Goal: Task Accomplishment & Management: Use online tool/utility

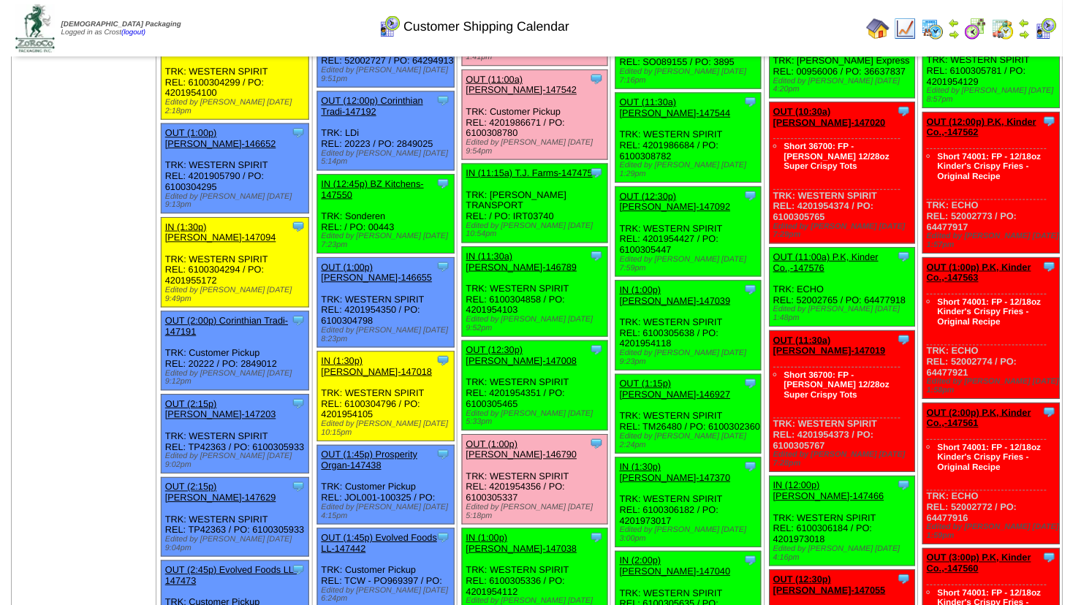
scroll to position [1005, 0]
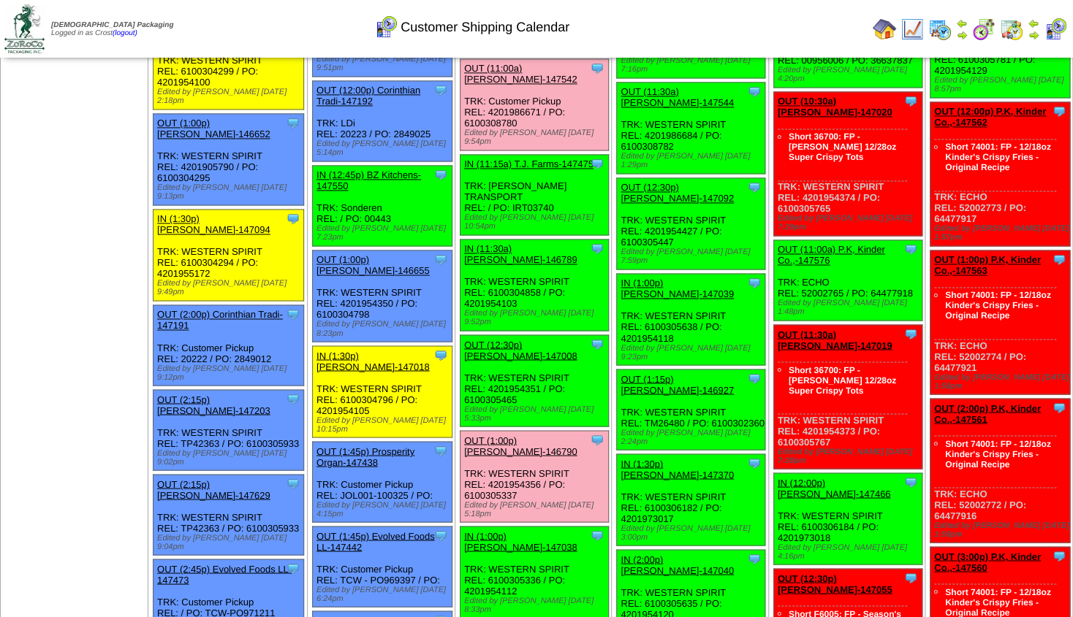
click at [512, 339] on link "OUT (12:30p) [PERSON_NAME]-147008" at bounding box center [520, 350] width 113 height 22
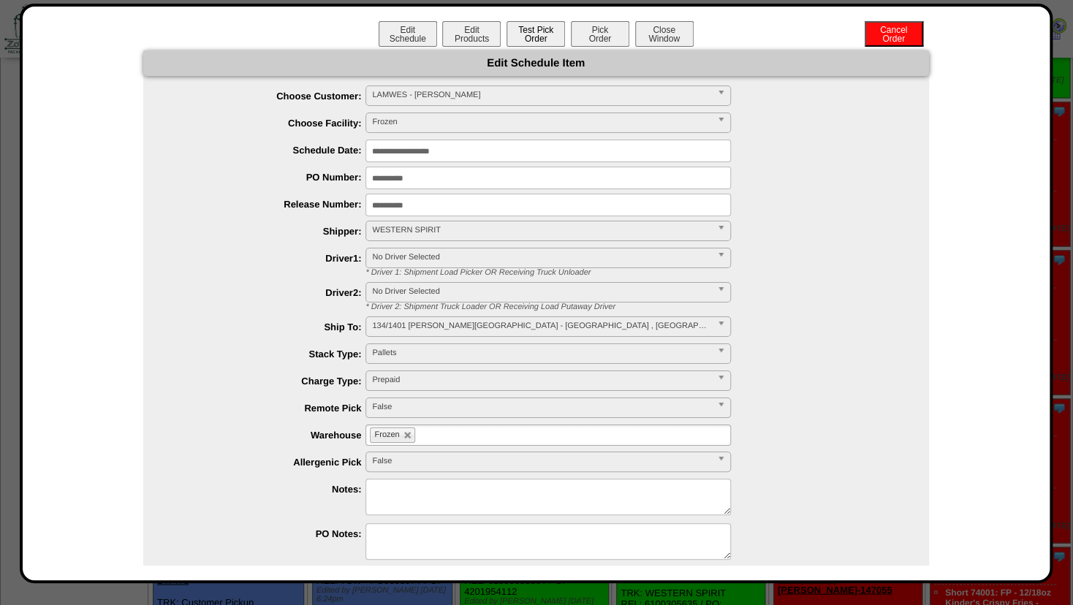
click at [531, 39] on button "Test Pick Order" at bounding box center [535, 34] width 58 height 26
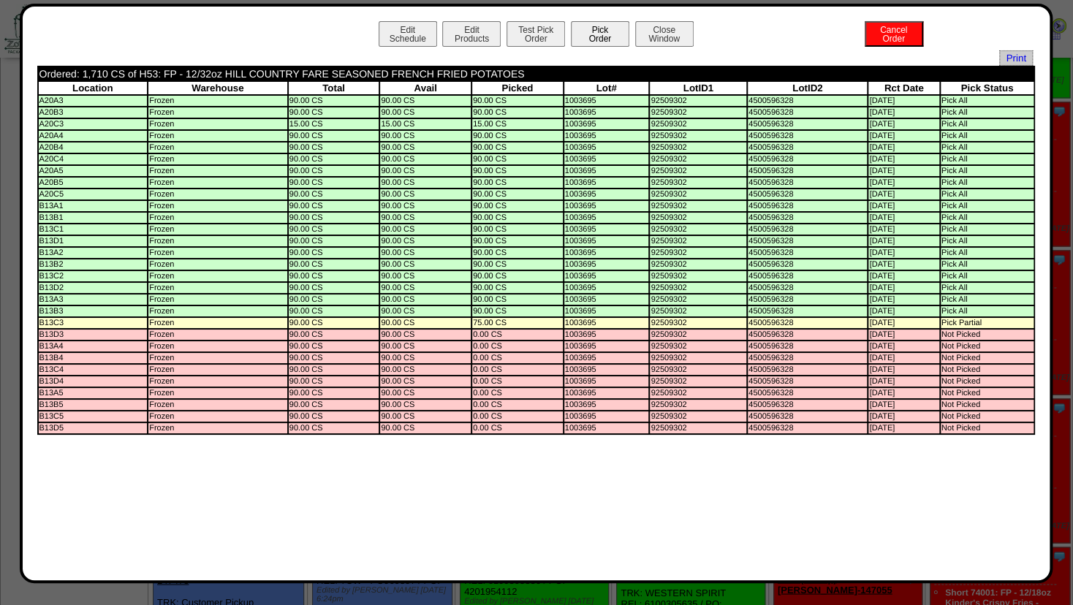
click at [584, 34] on button "Pick Order" at bounding box center [600, 34] width 58 height 26
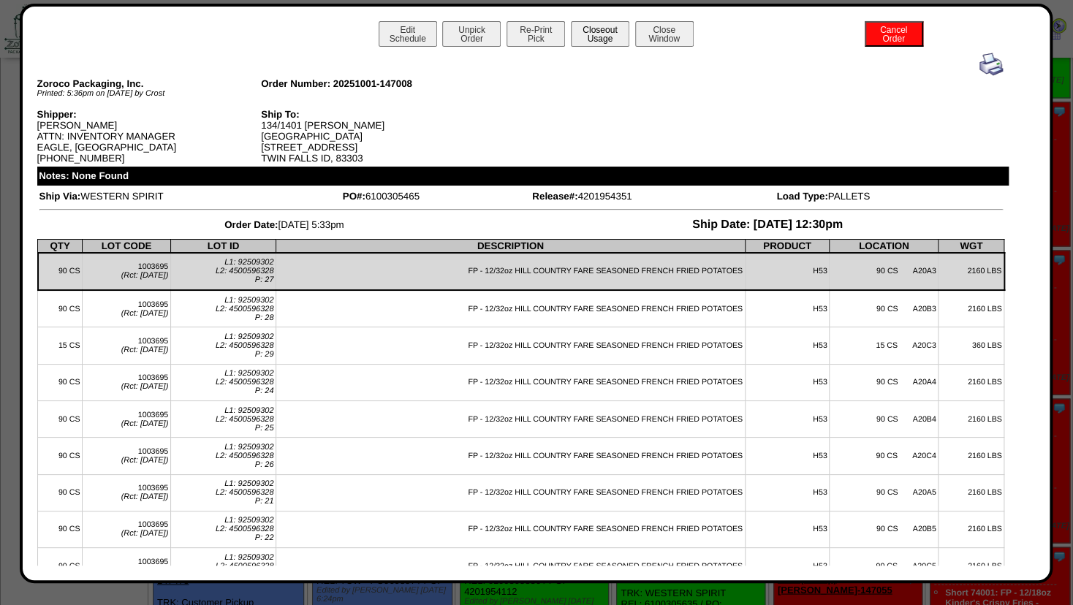
click at [604, 28] on button "Closeout Usage" at bounding box center [600, 34] width 58 height 26
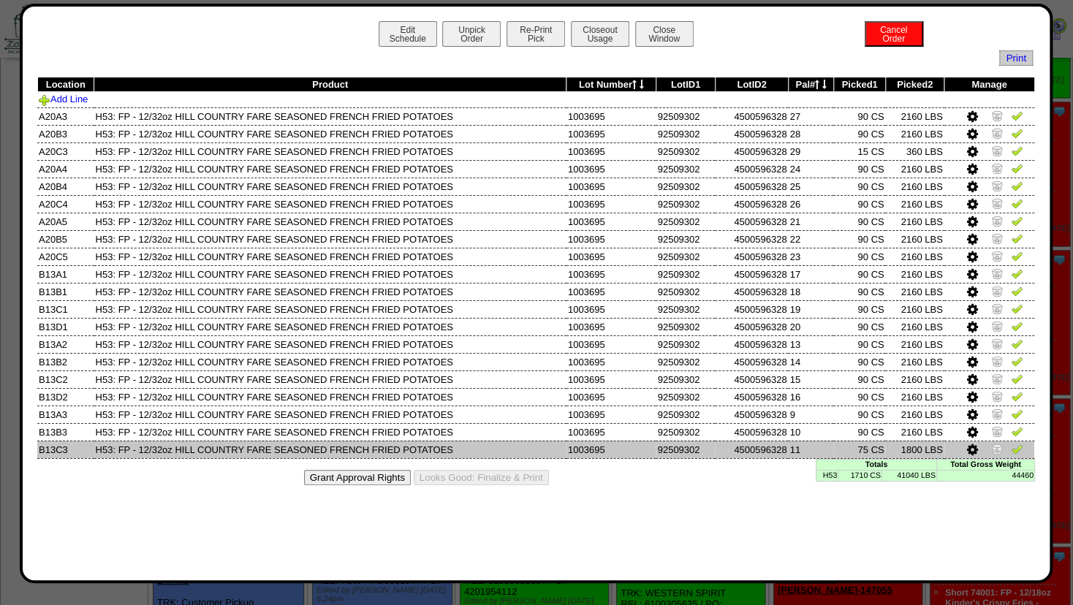
click at [996, 449] on img at bounding box center [997, 449] width 12 height 12
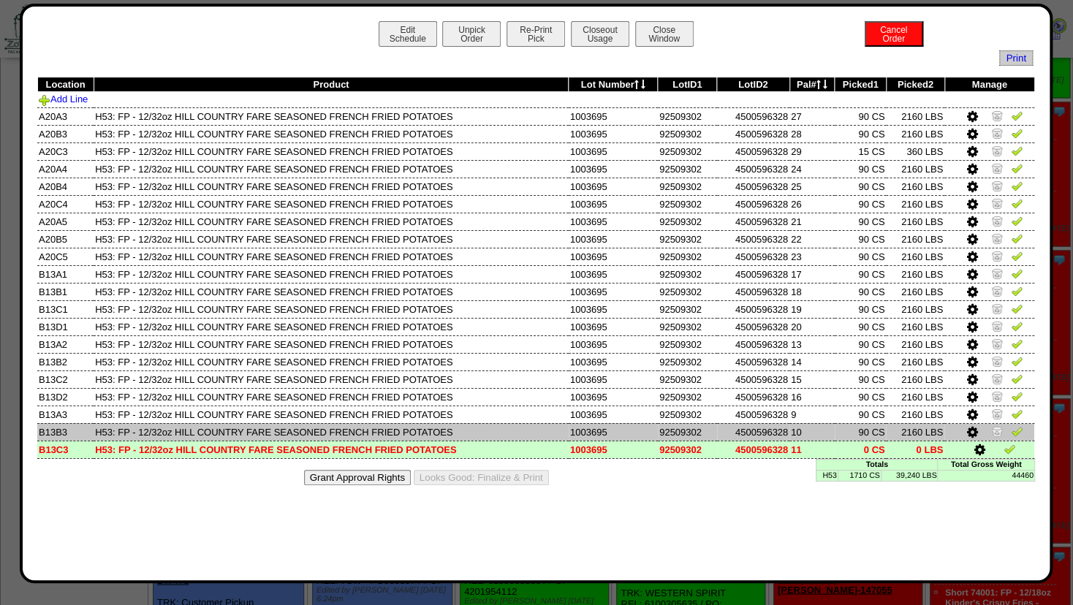
click at [994, 428] on img at bounding box center [997, 431] width 12 height 12
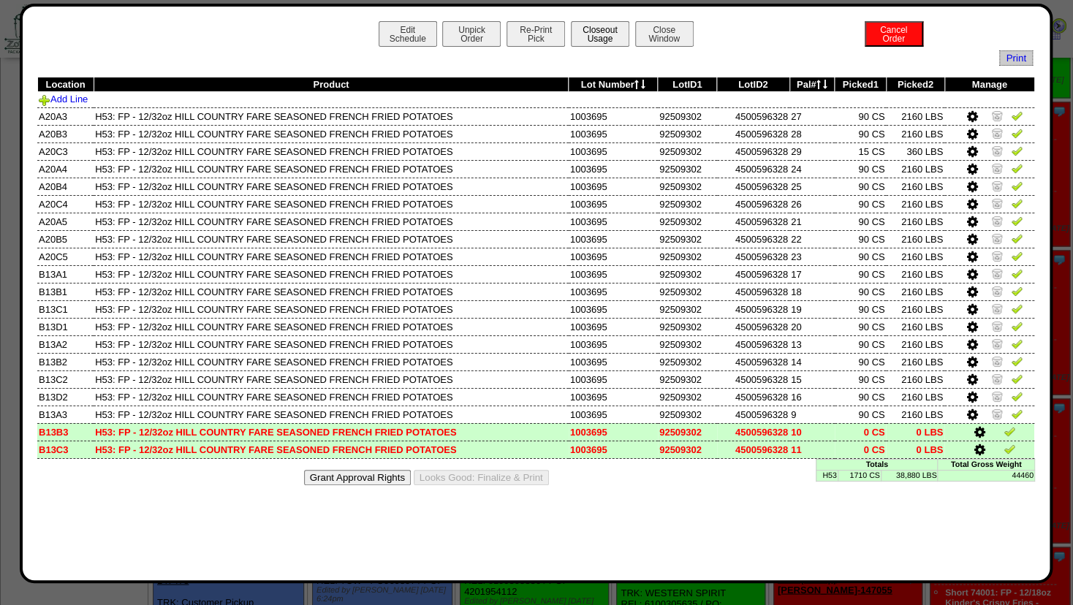
click at [598, 27] on button "Closeout Usage" at bounding box center [600, 34] width 58 height 26
click at [665, 31] on button "Close Window" at bounding box center [664, 34] width 58 height 26
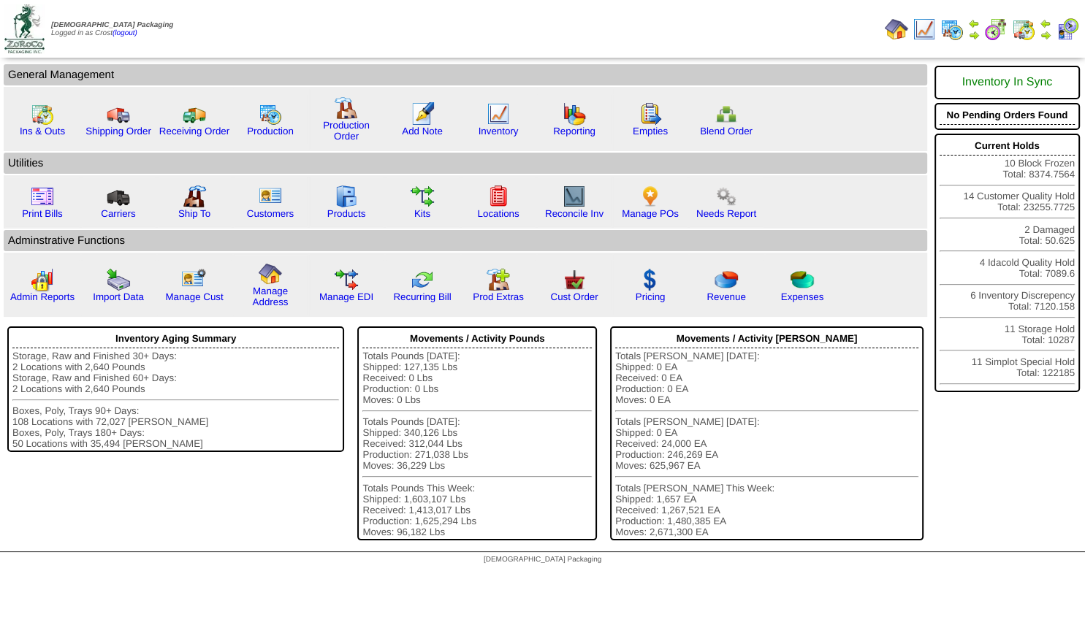
click at [954, 31] on img at bounding box center [951, 29] width 23 height 23
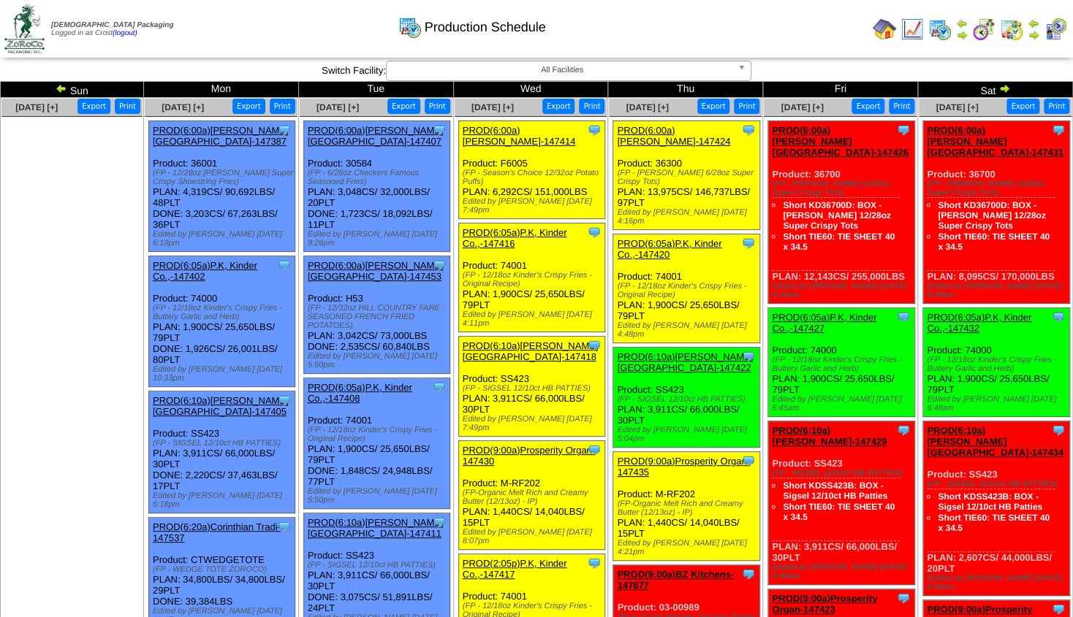
click at [957, 33] on img at bounding box center [962, 35] width 12 height 12
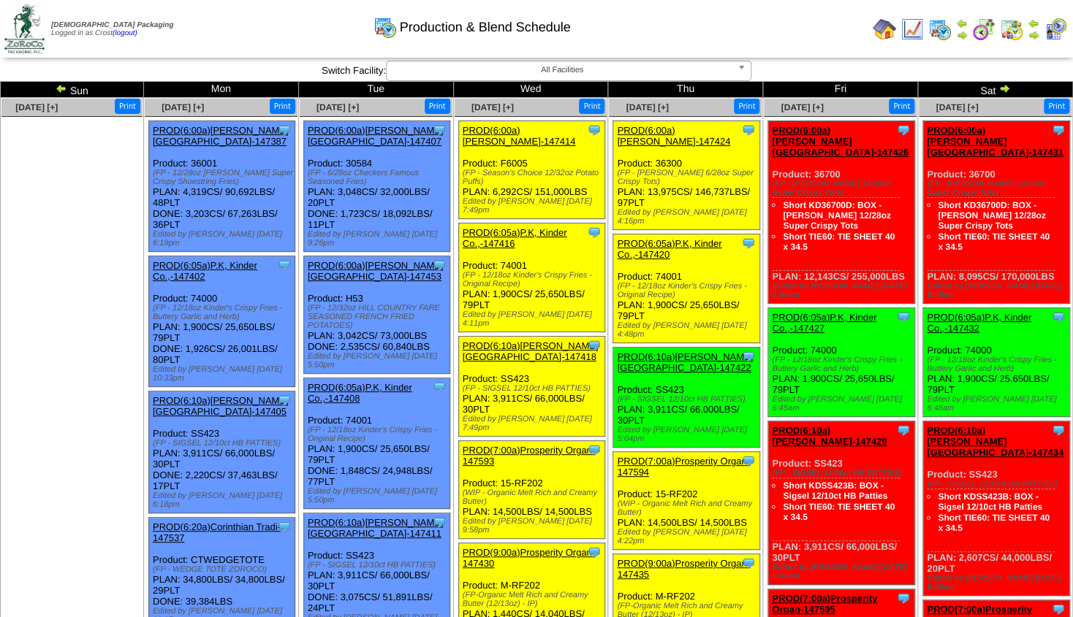
click at [959, 34] on img at bounding box center [962, 35] width 12 height 12
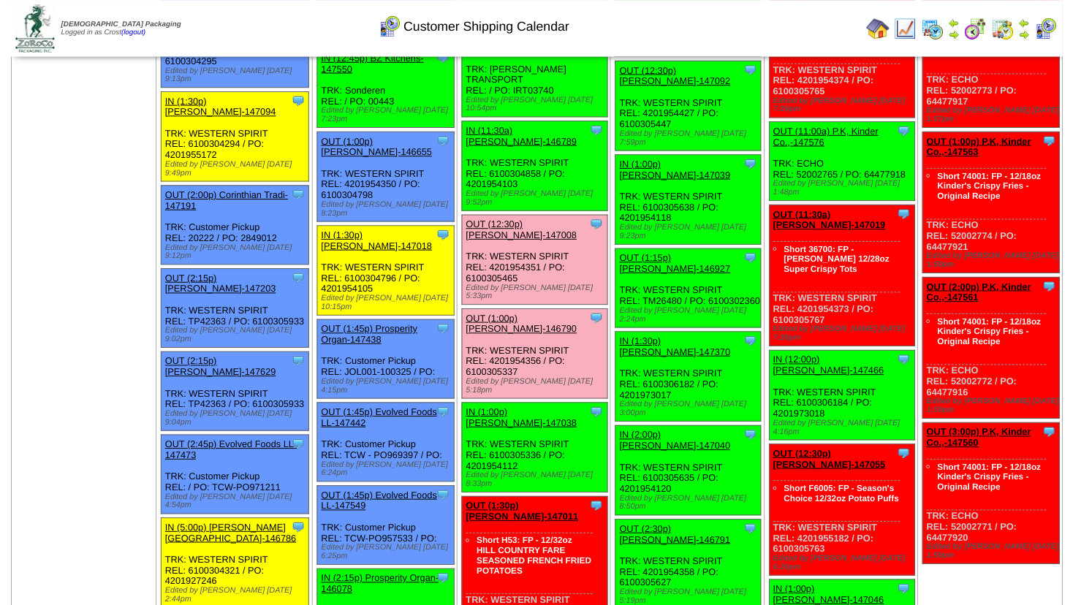
scroll to position [1121, 0]
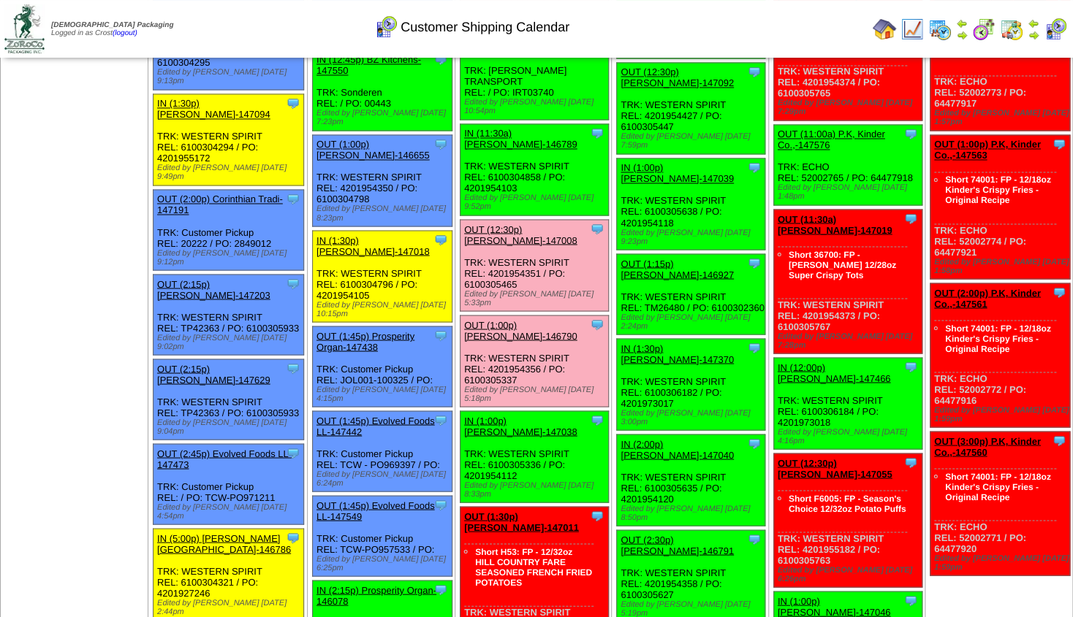
click at [511, 511] on link "OUT (1:30p) [PERSON_NAME]-147011" at bounding box center [521, 522] width 115 height 22
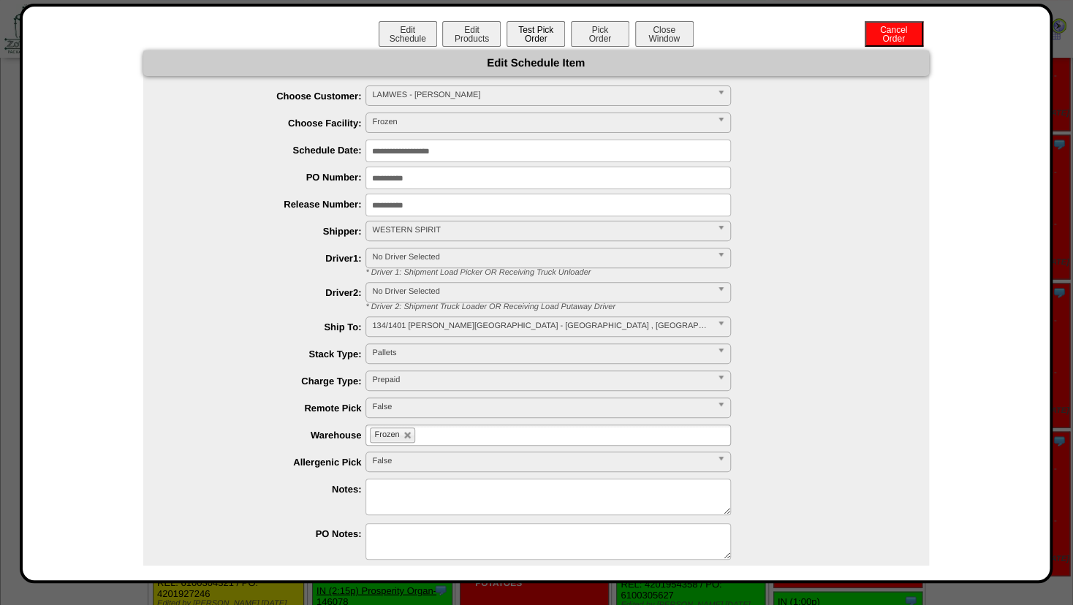
click at [513, 35] on button "Test Pick Order" at bounding box center [535, 34] width 58 height 26
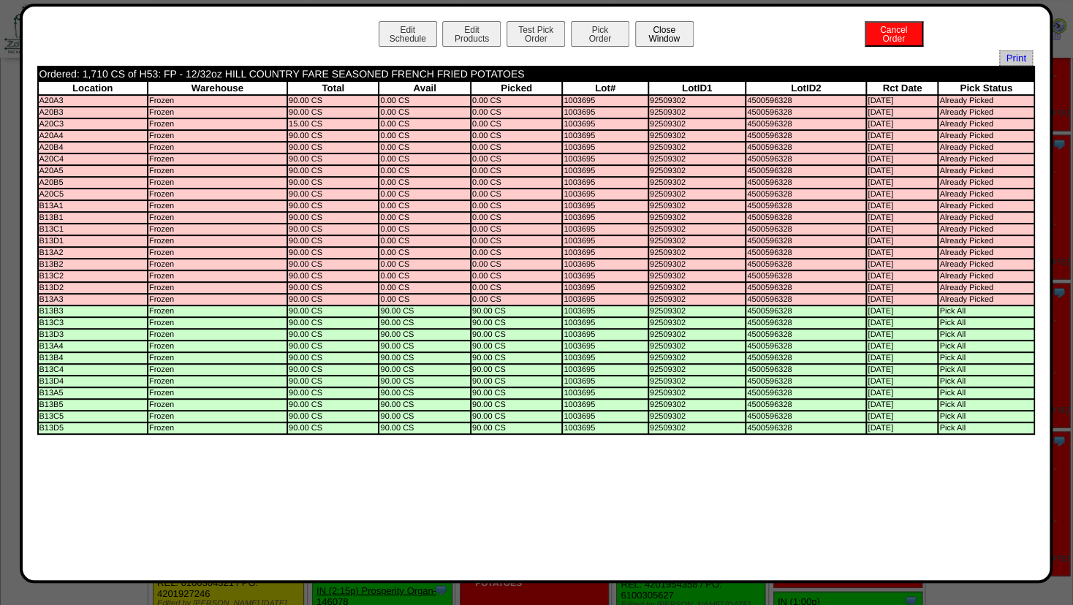
click at [665, 36] on button "Close Window" at bounding box center [664, 34] width 58 height 26
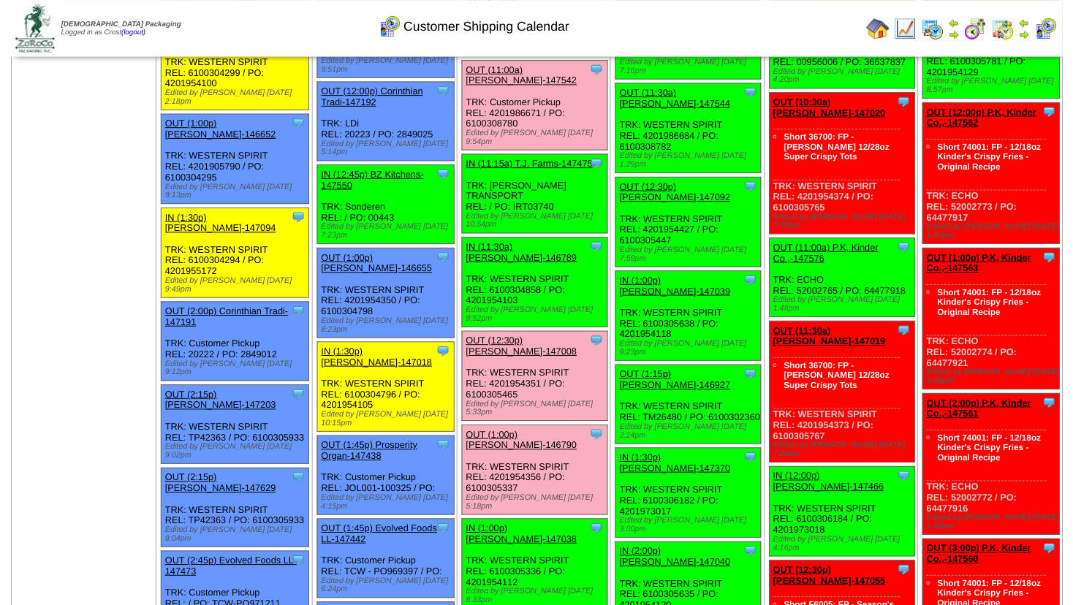
scroll to position [987, 0]
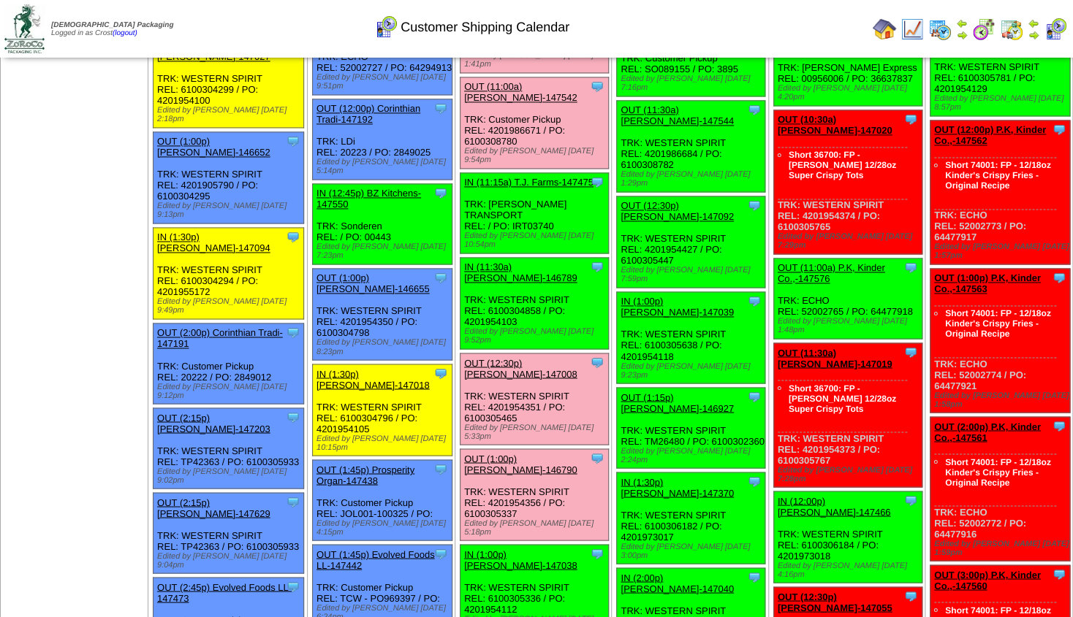
click at [528, 357] on link "OUT (12:30p) [PERSON_NAME]-147008" at bounding box center [520, 368] width 113 height 22
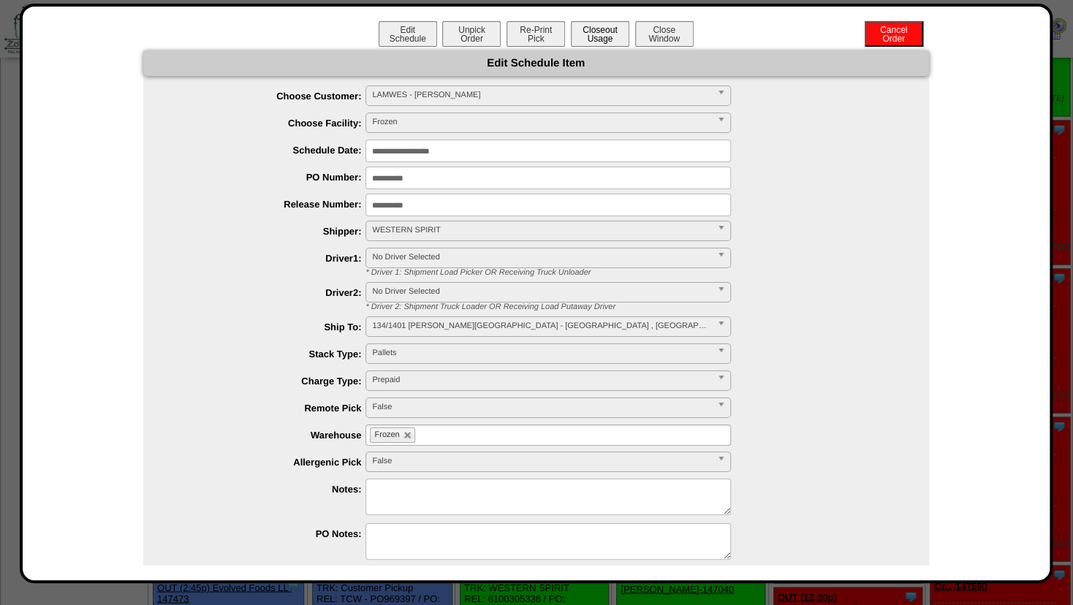
click at [599, 35] on button "Closeout Usage" at bounding box center [600, 34] width 58 height 26
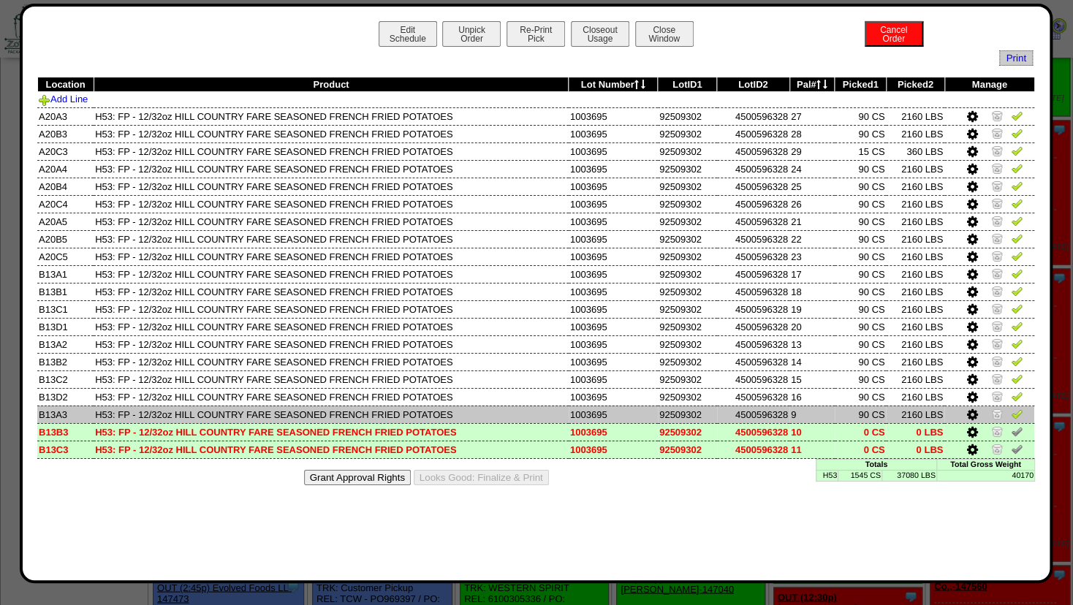
click at [998, 412] on img at bounding box center [997, 414] width 12 height 12
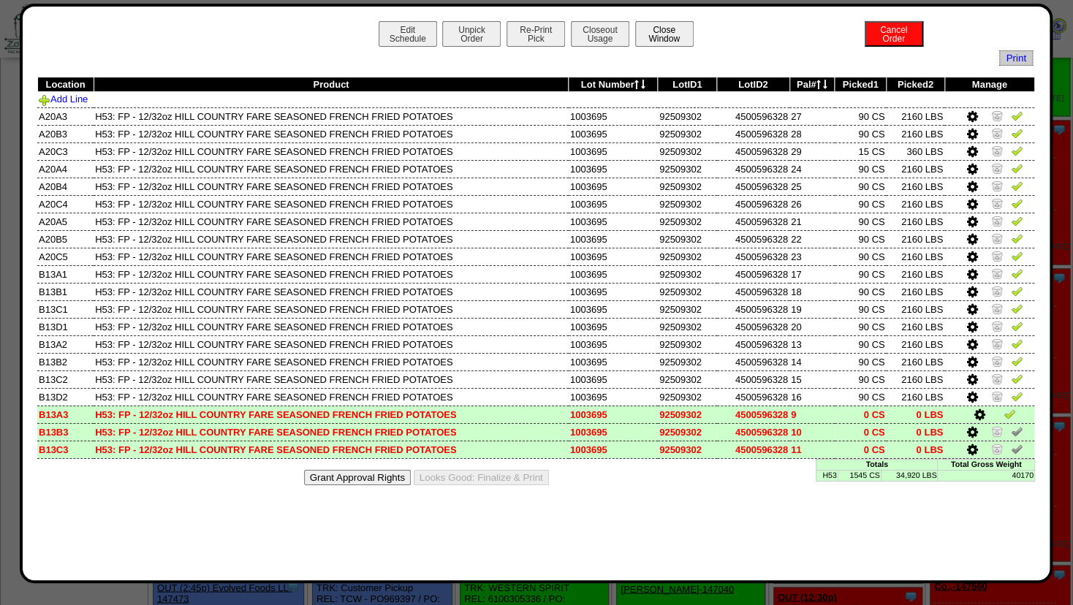
click at [673, 34] on button "Close Window" at bounding box center [664, 34] width 58 height 26
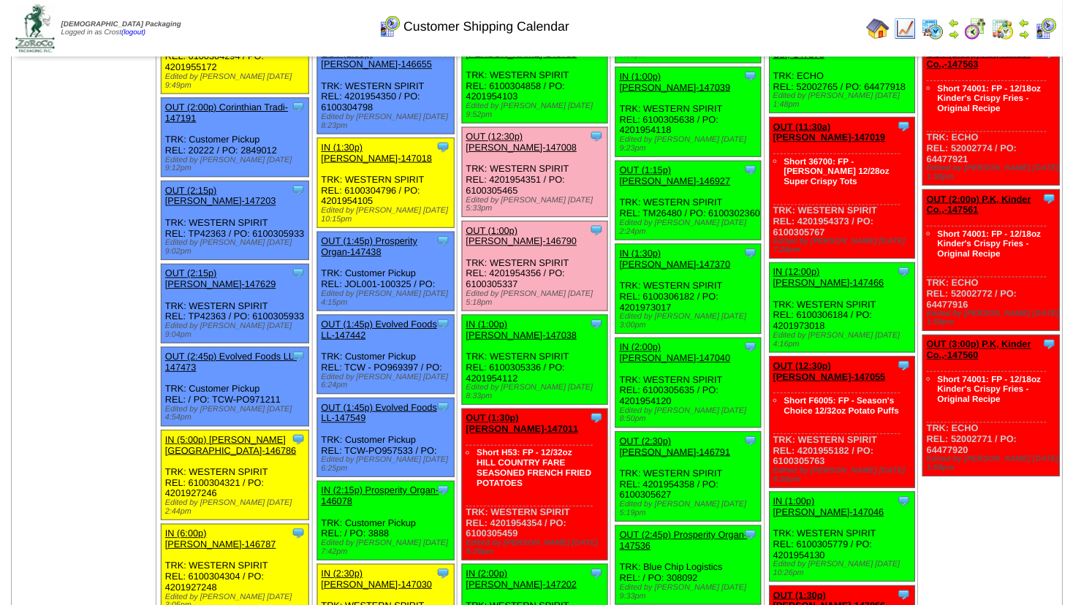
scroll to position [1241, 0]
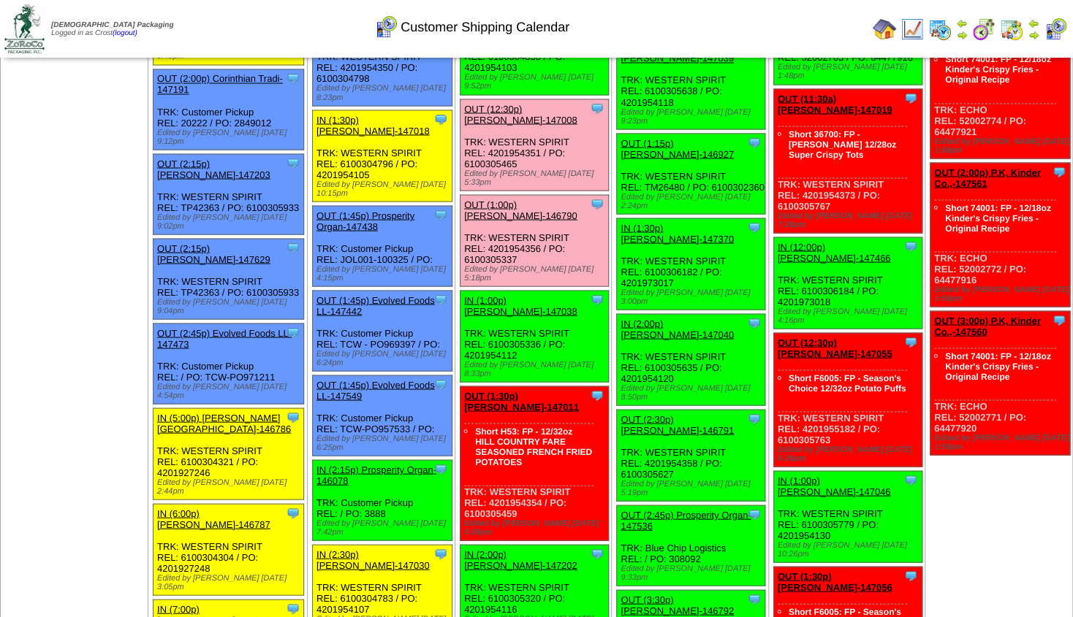
click at [508, 390] on link "OUT (1:30p) [PERSON_NAME]-147011" at bounding box center [521, 401] width 115 height 22
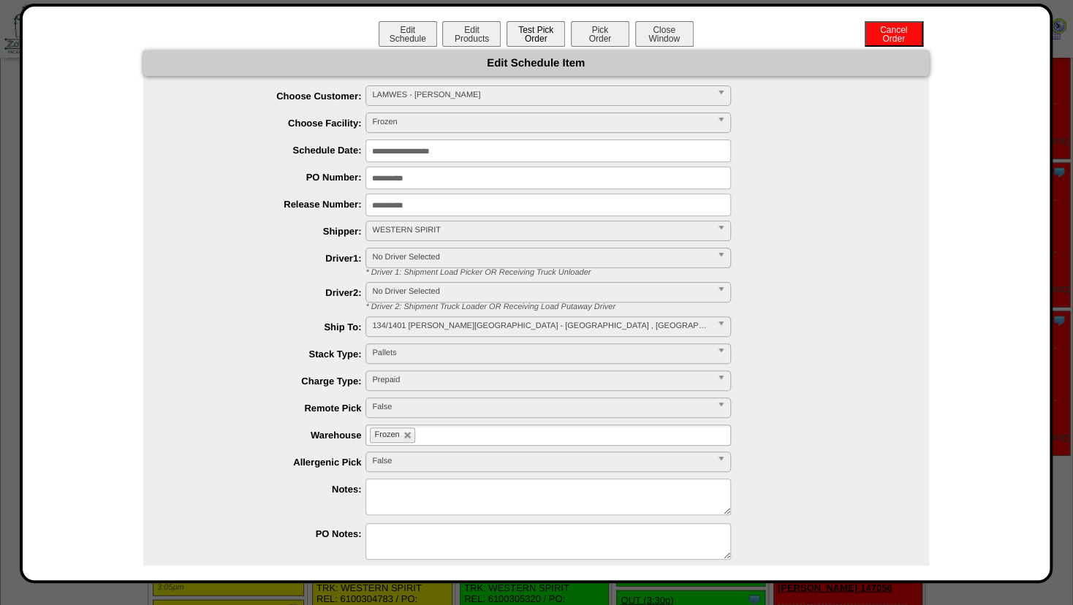
click at [532, 39] on button "Test Pick Order" at bounding box center [535, 34] width 58 height 26
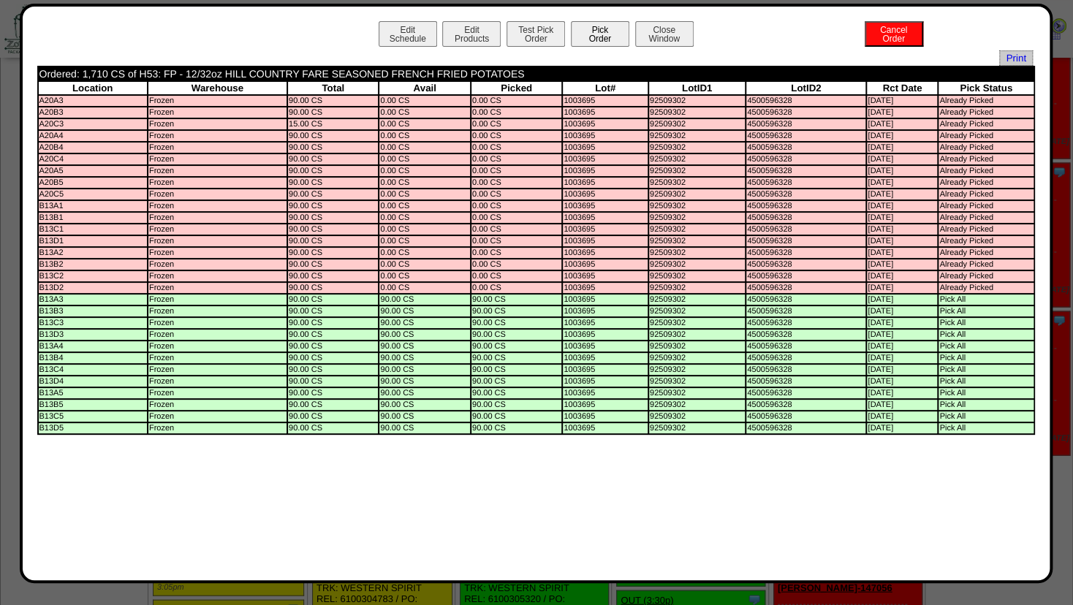
click at [602, 38] on button "Pick Order" at bounding box center [600, 34] width 58 height 26
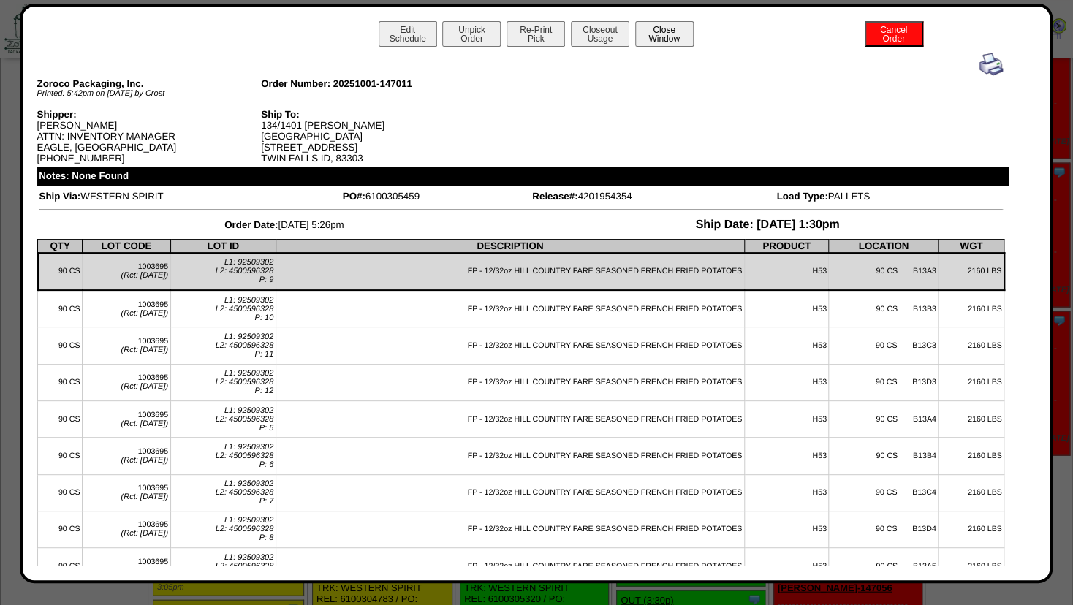
click at [662, 42] on button "Close Window" at bounding box center [664, 34] width 58 height 26
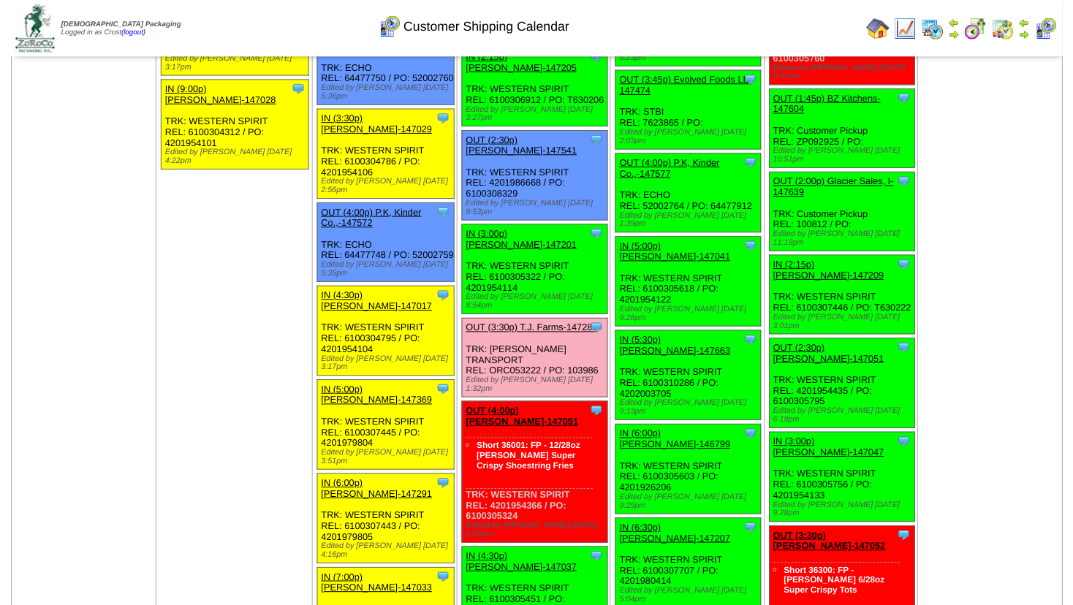
scroll to position [1868, 0]
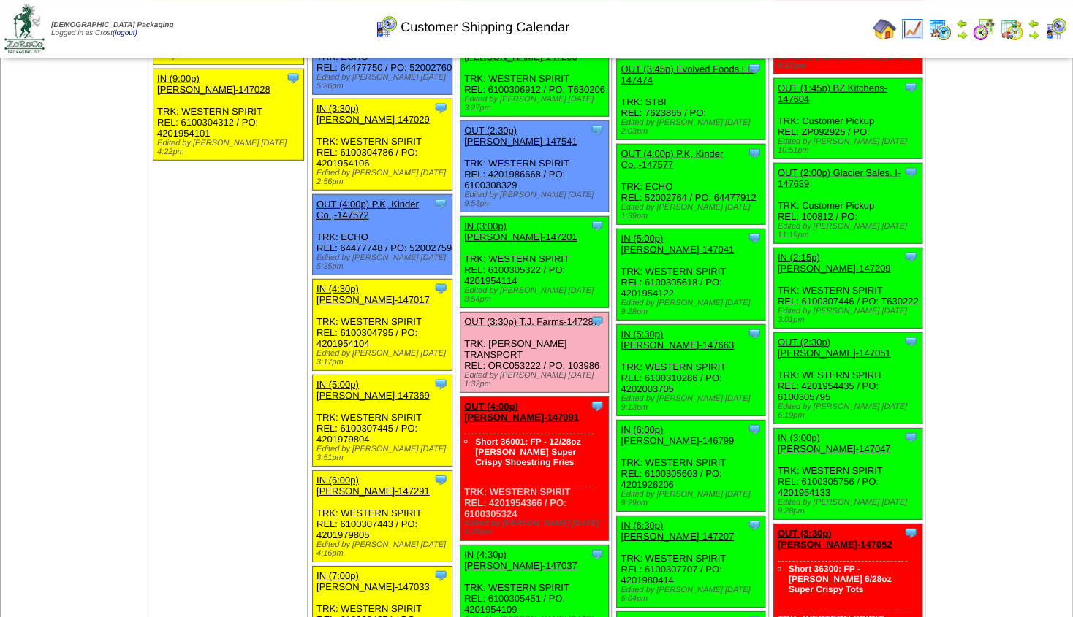
click at [501, 401] on link "OUT (4:00p) Lamb-Weston-147091" at bounding box center [521, 412] width 115 height 22
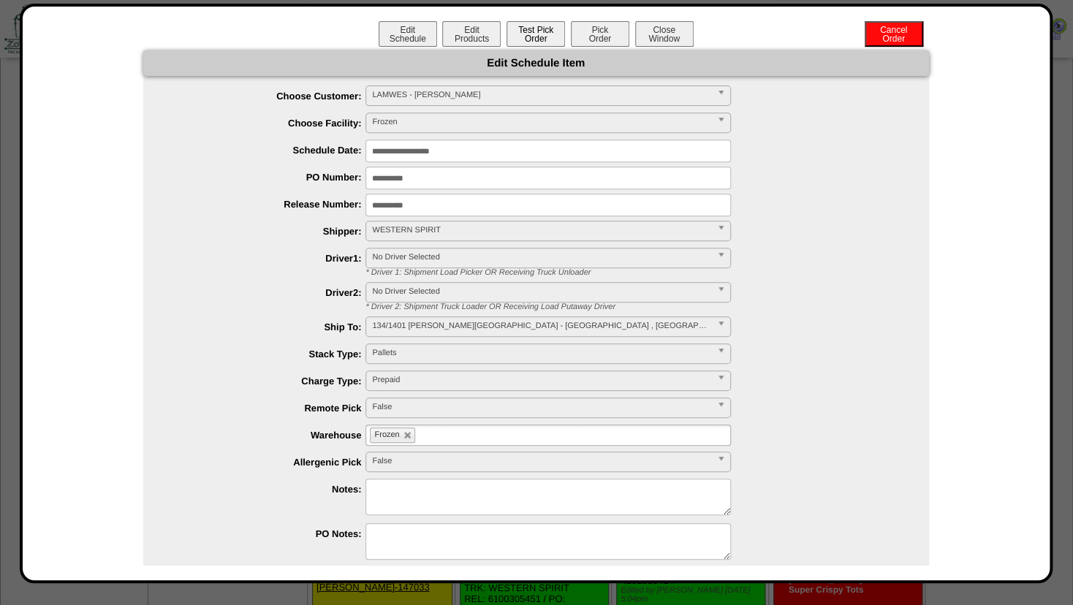
click at [525, 38] on button "Test Pick Order" at bounding box center [535, 34] width 58 height 26
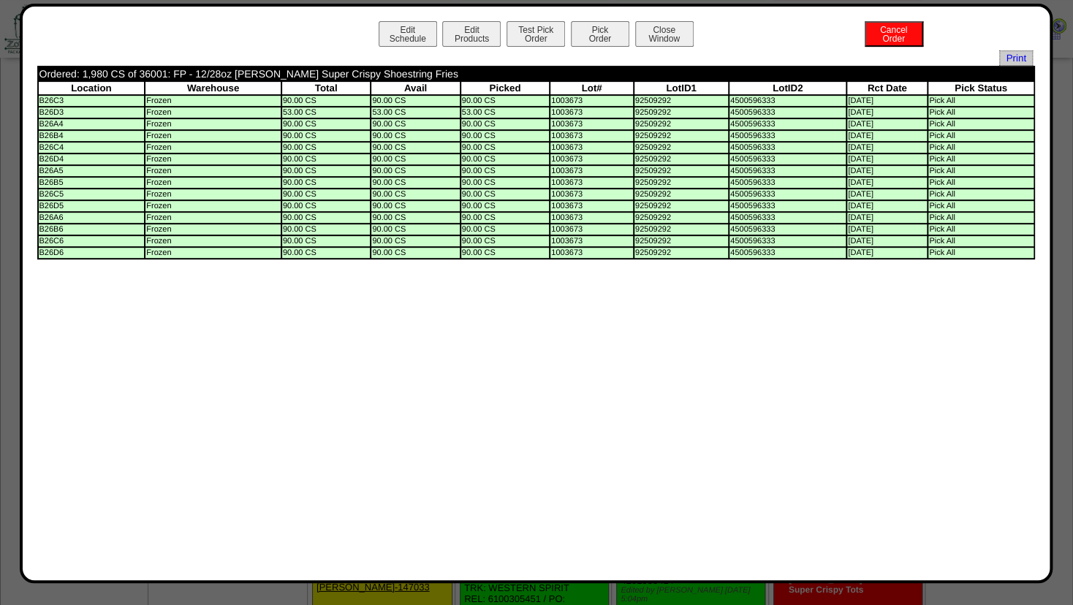
click at [106, 73] on td "Ordered: 1,980 CS of 36001: FP - 12/28oz Lamb Weston Super Crispy Shoestring Fr…" at bounding box center [442, 73] width 807 height 13
click at [599, 30] on button "Pick Order" at bounding box center [600, 34] width 58 height 26
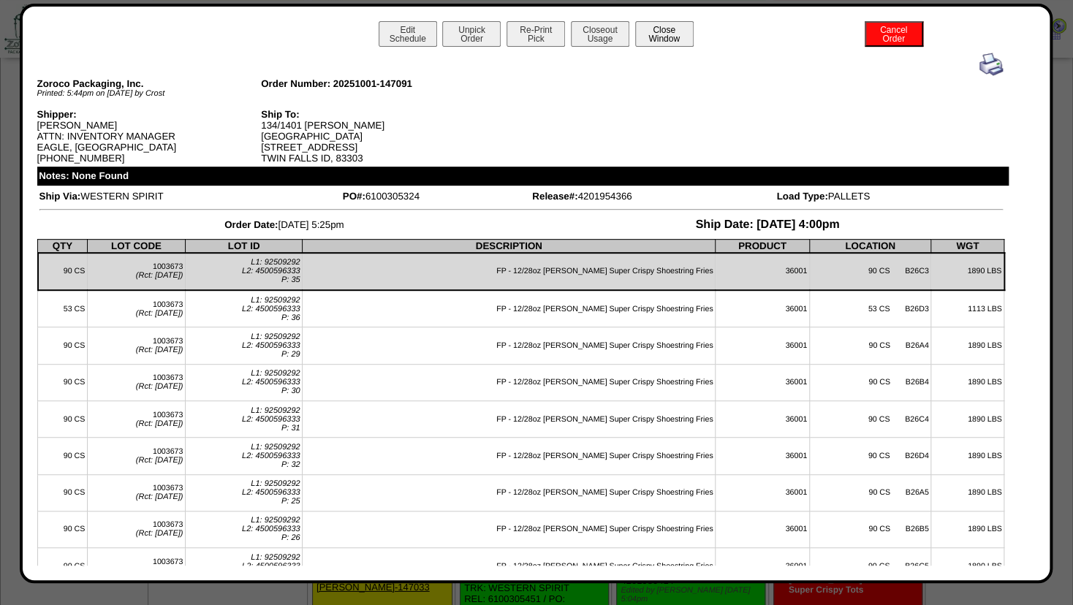
click at [663, 27] on button "Close Window" at bounding box center [664, 34] width 58 height 26
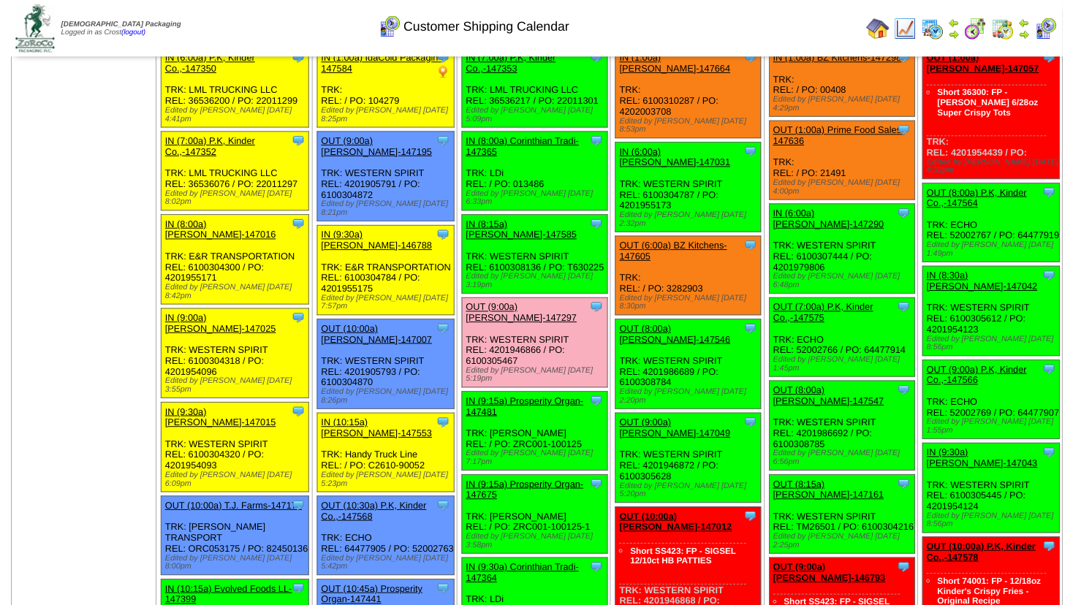
scroll to position [81, 0]
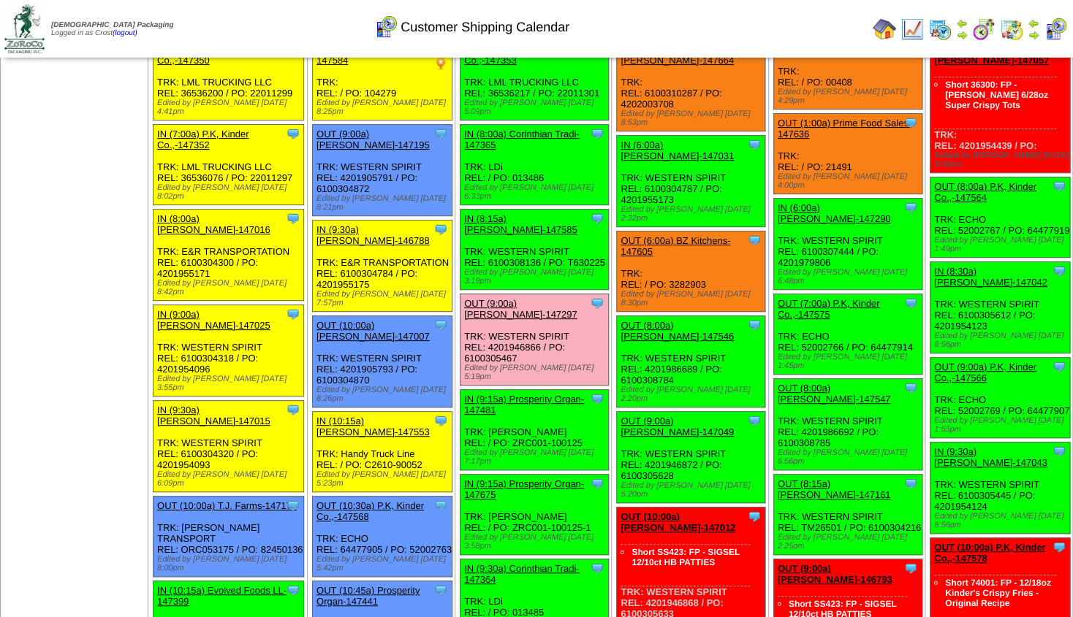
click at [665, 320] on link "OUT (8:00a) [PERSON_NAME]-147546" at bounding box center [676, 331] width 113 height 22
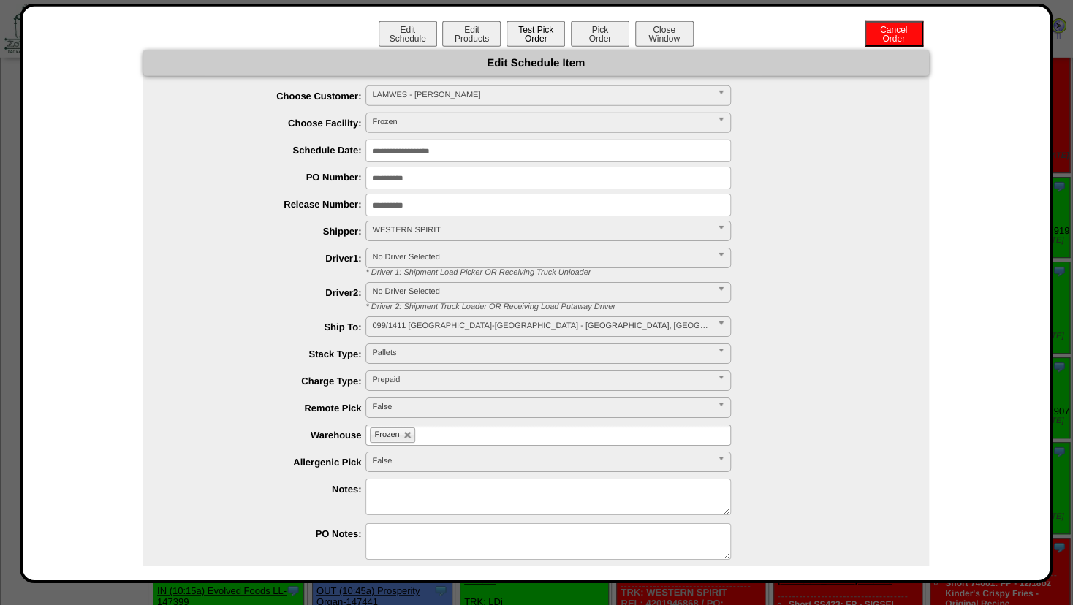
click at [523, 35] on button "Test Pick Order" at bounding box center [535, 34] width 58 height 26
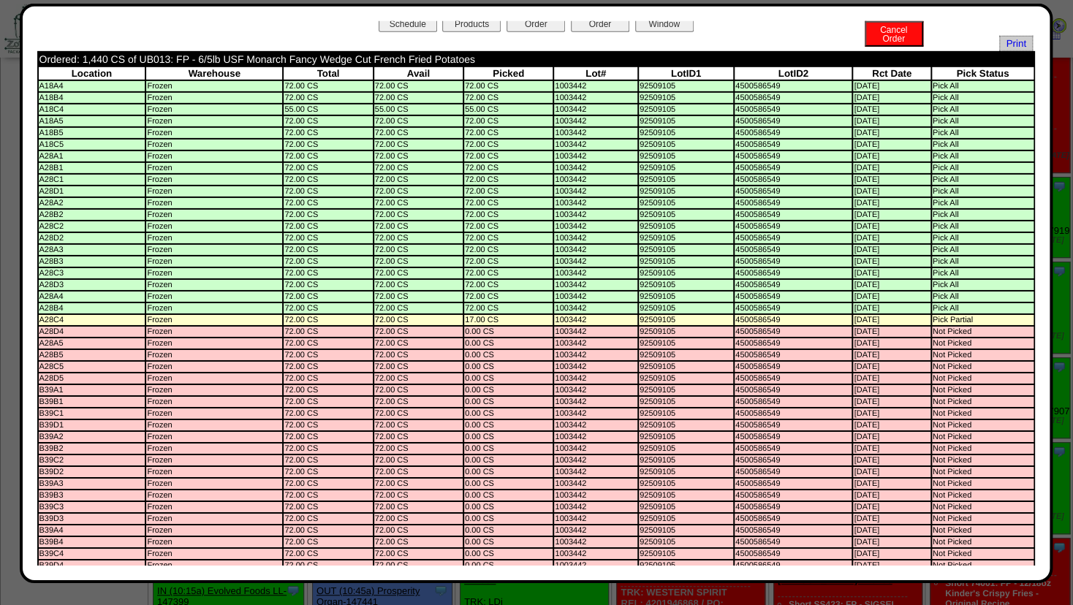
scroll to position [0, 0]
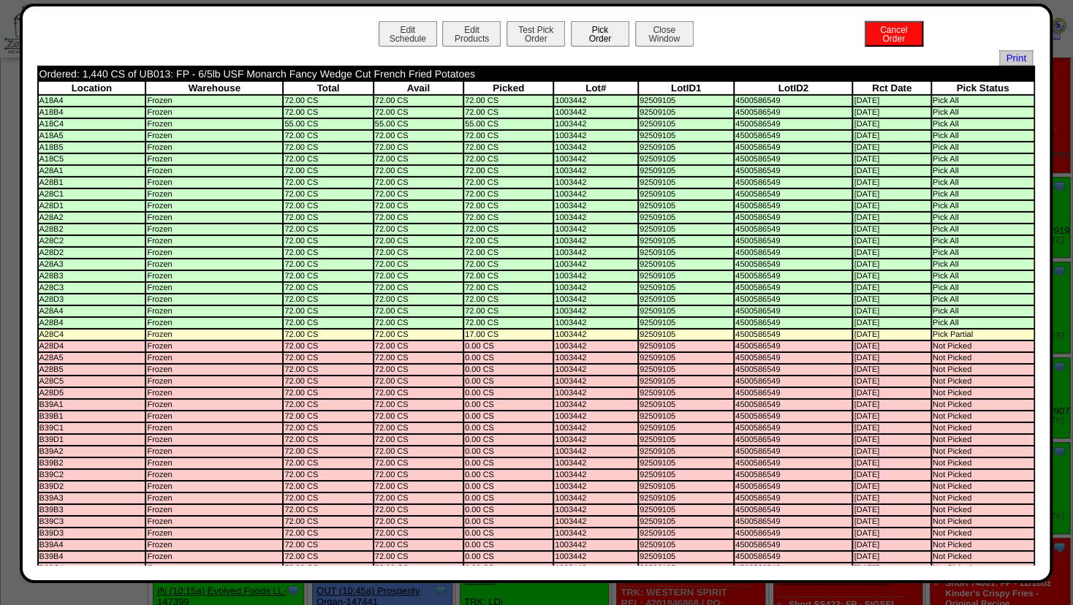
click at [585, 37] on button "Pick Order" at bounding box center [600, 34] width 58 height 26
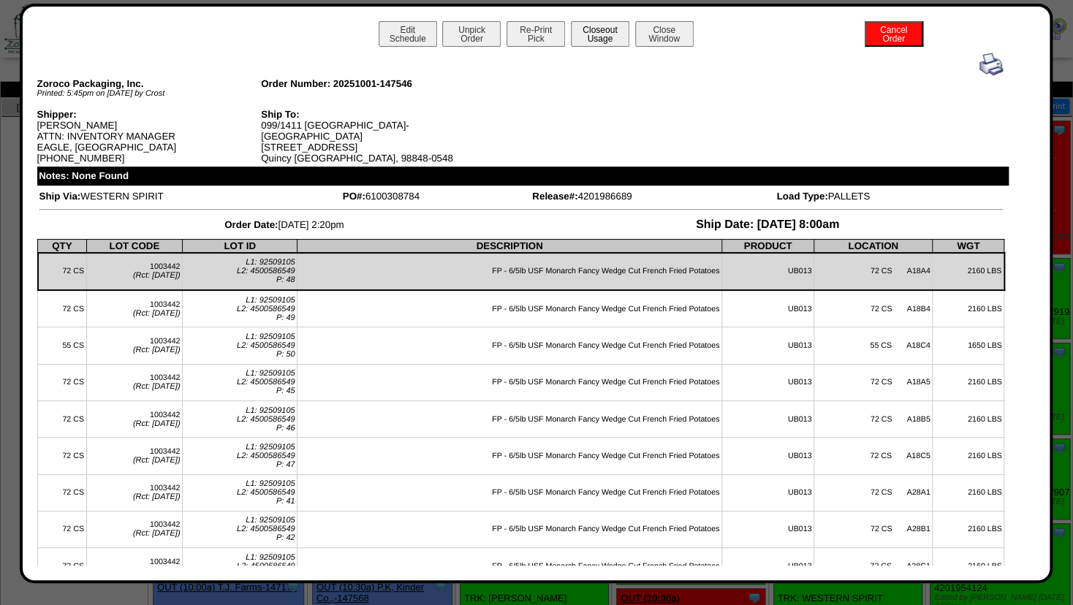
click at [590, 31] on button "Closeout Usage" at bounding box center [600, 34] width 58 height 26
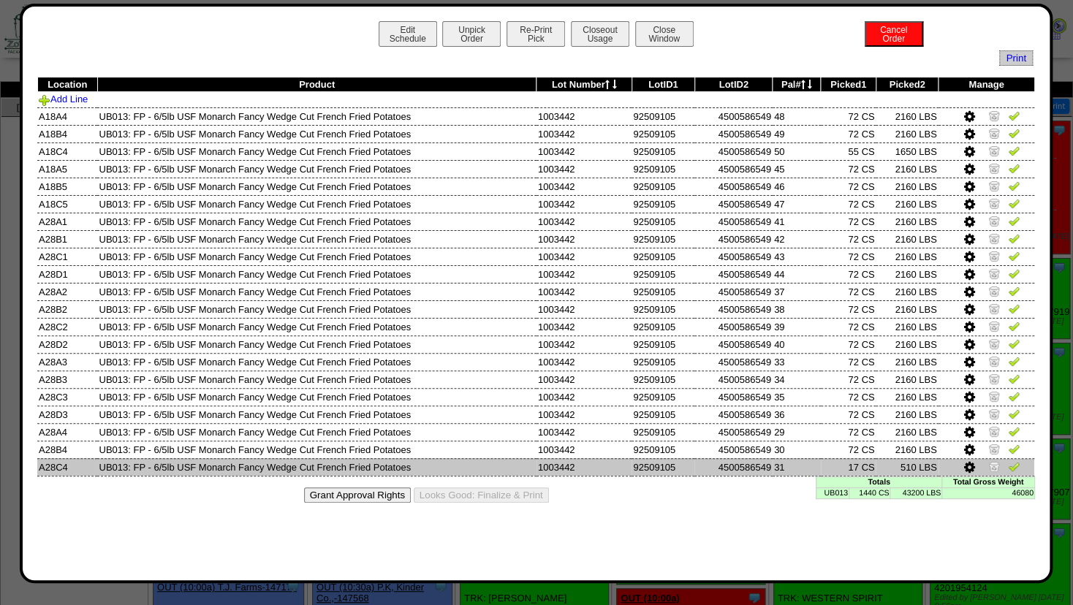
click at [973, 468] on icon at bounding box center [969, 467] width 11 height 13
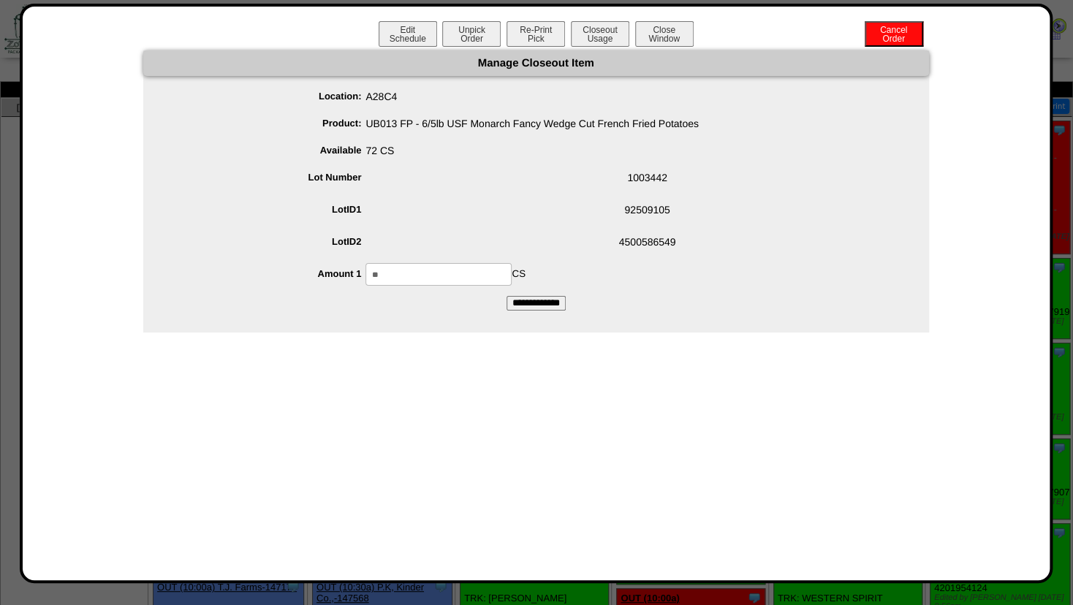
drag, startPoint x: 406, startPoint y: 270, endPoint x: 235, endPoint y: 276, distance: 171.1
click at [365, 276] on input "**" at bounding box center [438, 274] width 146 height 23
type input "**"
click at [551, 226] on ul "Location: A28C4 Product: UB013 FP - 6/5lb USF Monarch Fancy Wedge Cut French Fr…" at bounding box center [535, 185] width 785 height 200
click at [534, 300] on input "**********" at bounding box center [535, 303] width 59 height 15
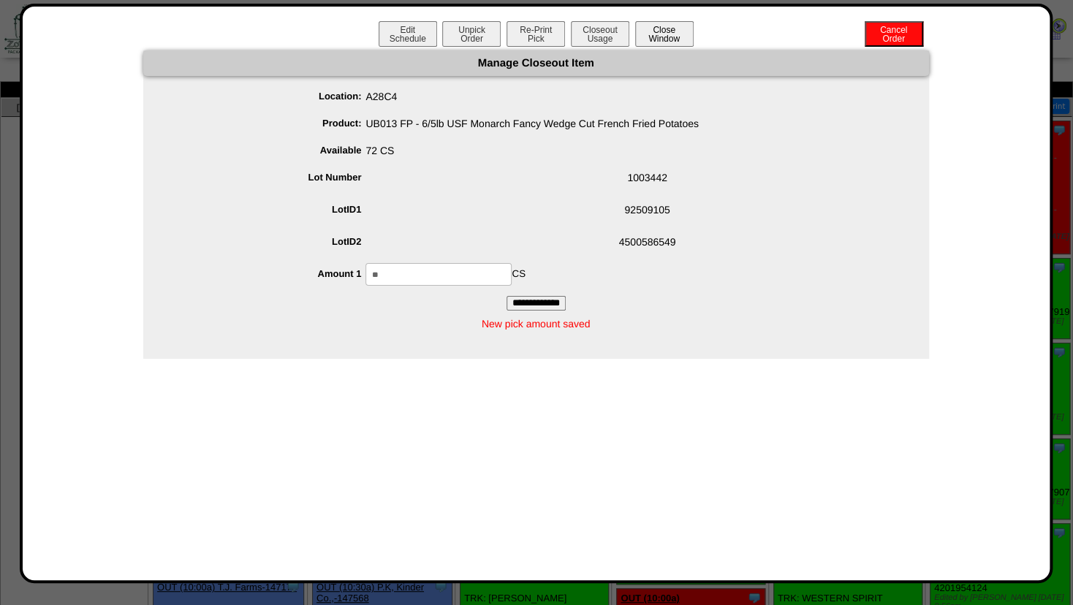
click at [652, 37] on button "Close Window" at bounding box center [664, 34] width 58 height 26
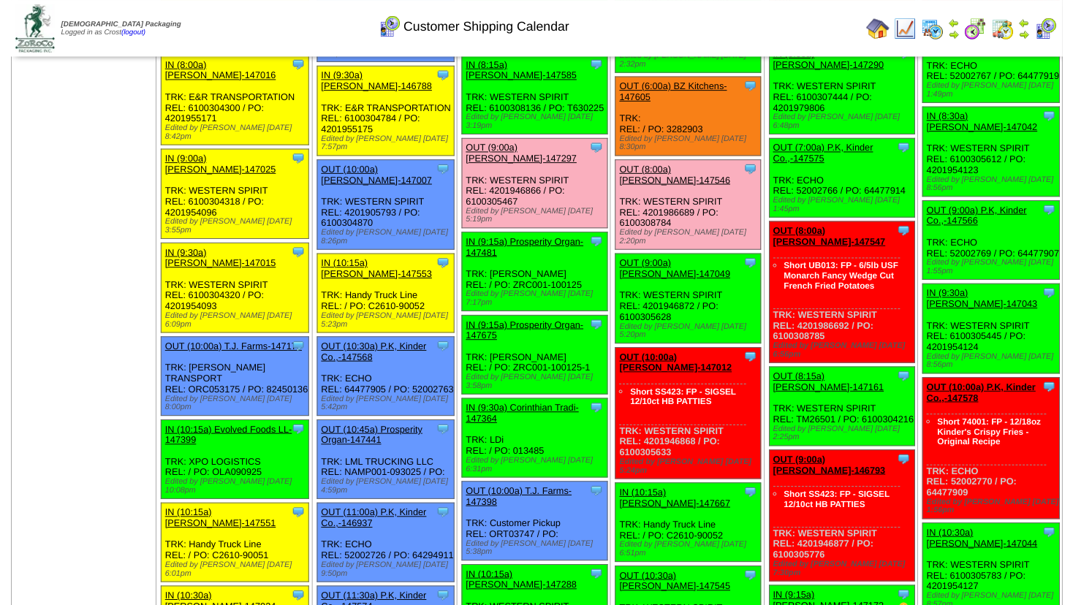
scroll to position [247, 0]
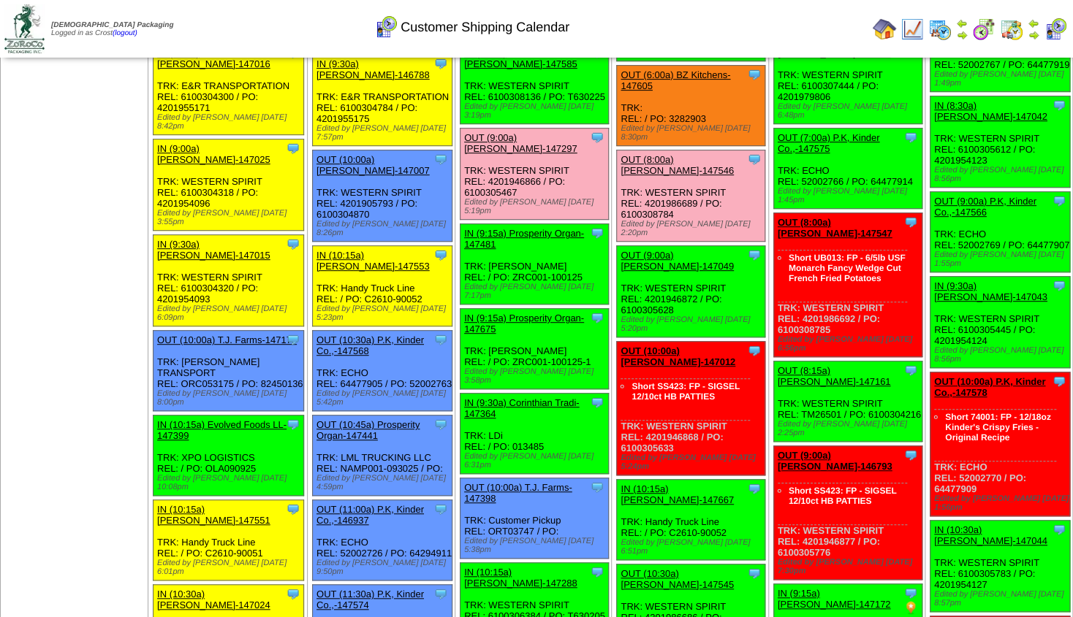
click at [665, 250] on div "OUT (9:00a) Lamb-Weston-147049" at bounding box center [689, 261] width 138 height 22
click at [664, 250] on link "OUT (9:00a) Lamb-Weston-147049" at bounding box center [676, 261] width 113 height 22
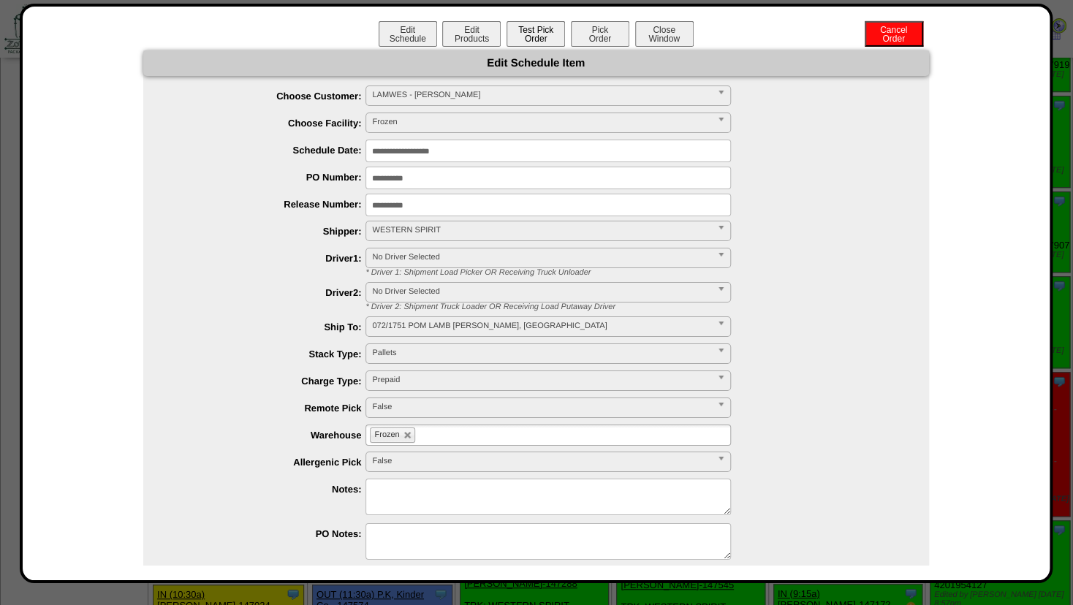
click at [525, 34] on button "Test Pick Order" at bounding box center [535, 34] width 58 height 26
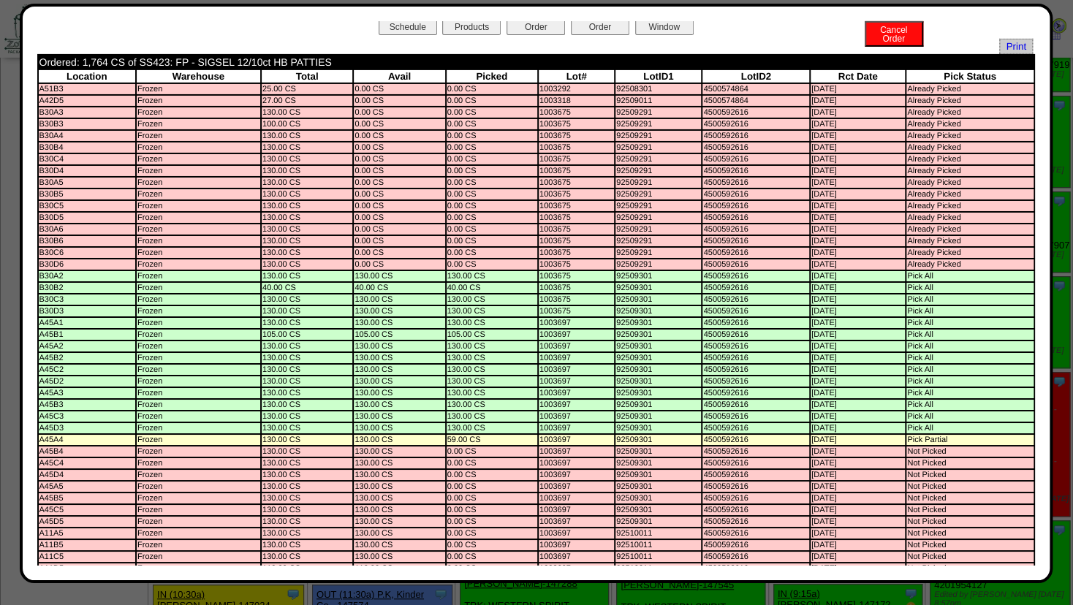
scroll to position [0, 0]
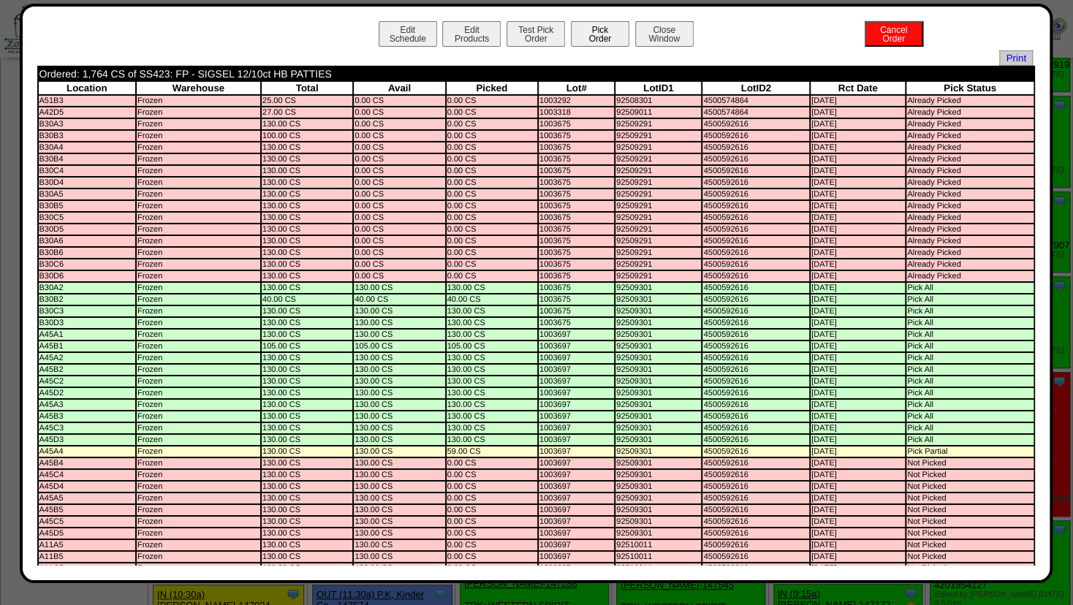
click at [582, 33] on button "Pick Order" at bounding box center [600, 34] width 58 height 26
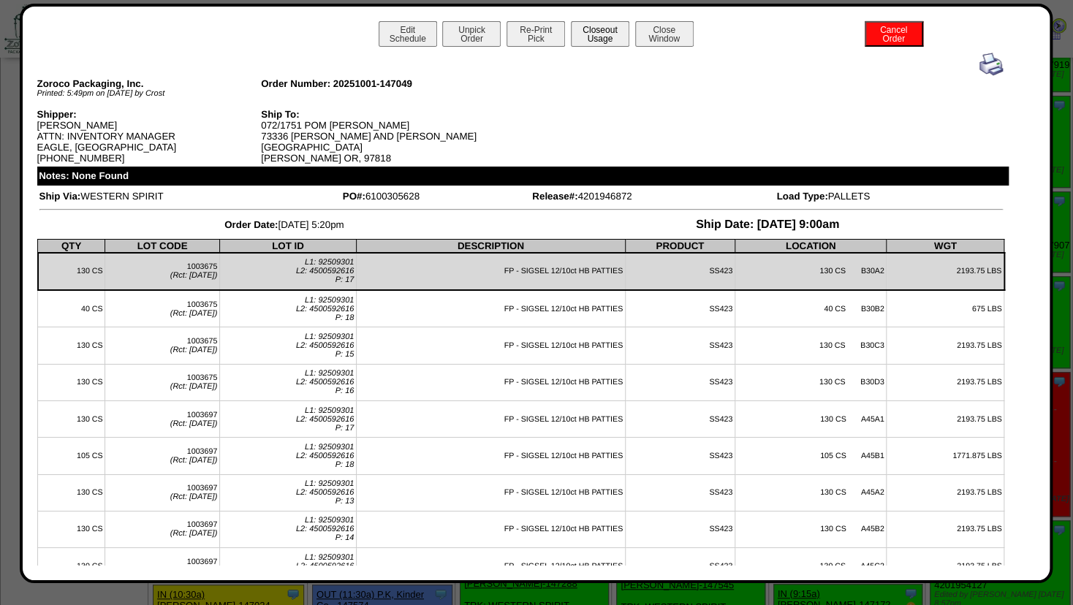
click at [598, 34] on button "Closeout Usage" at bounding box center [600, 34] width 58 height 26
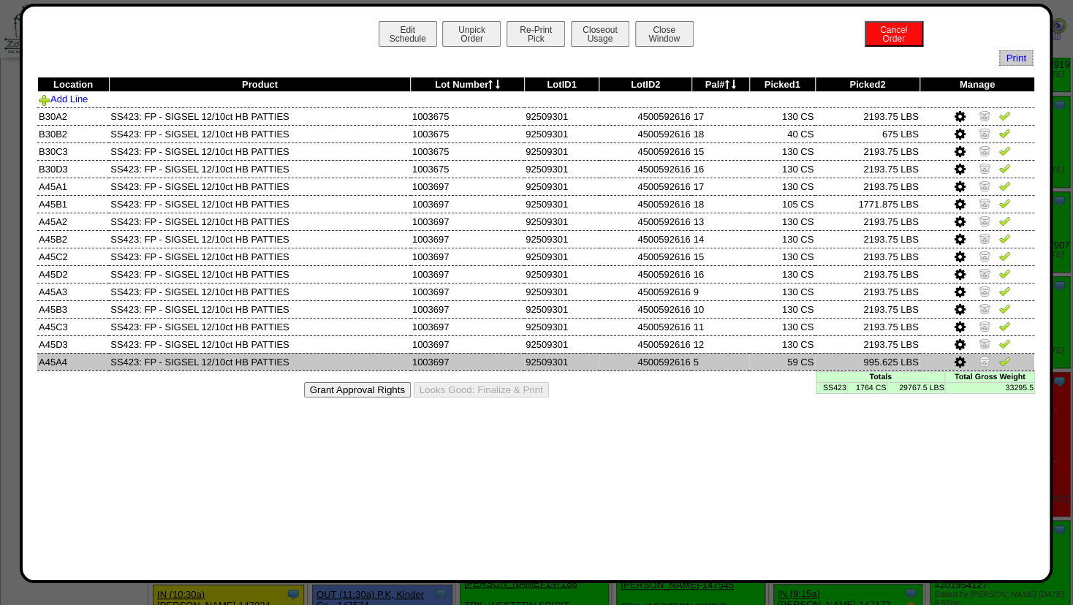
click at [983, 357] on img at bounding box center [984, 361] width 12 height 12
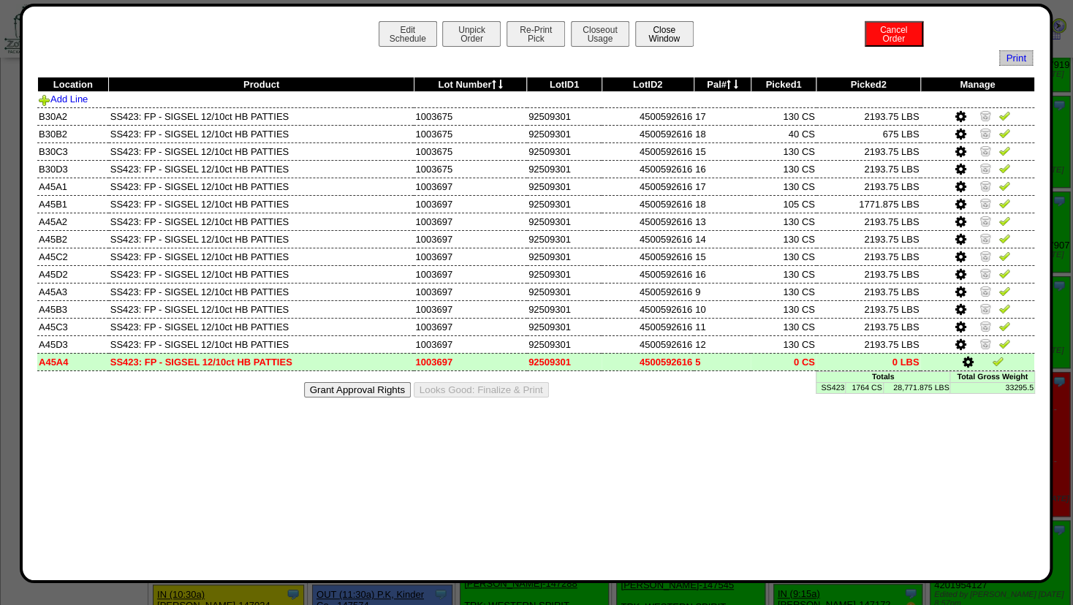
click at [658, 33] on button "Close Window" at bounding box center [664, 34] width 58 height 26
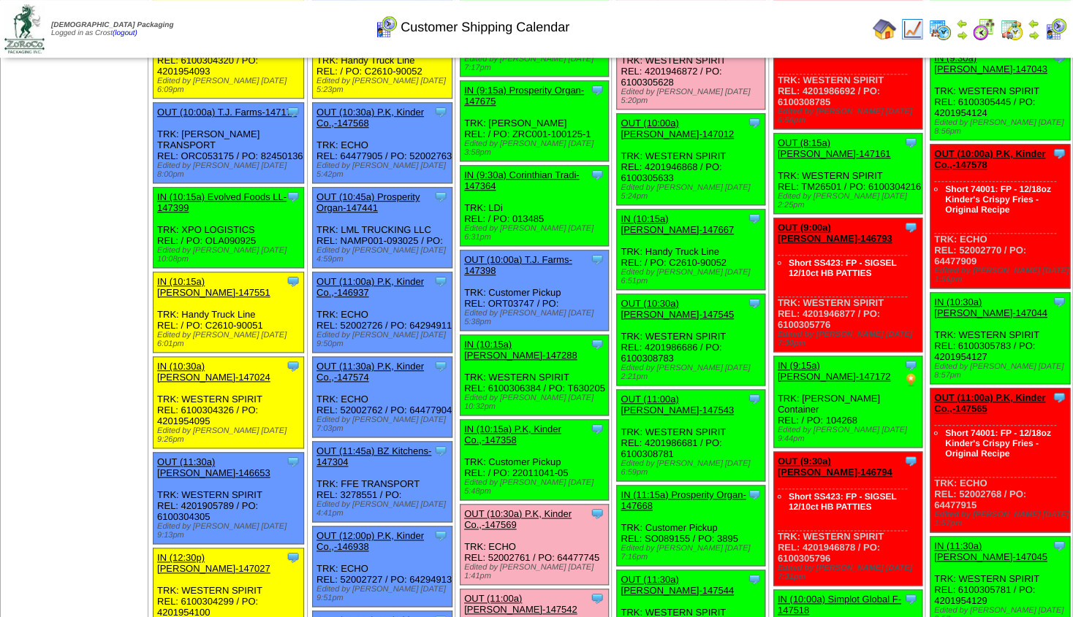
scroll to position [481, 0]
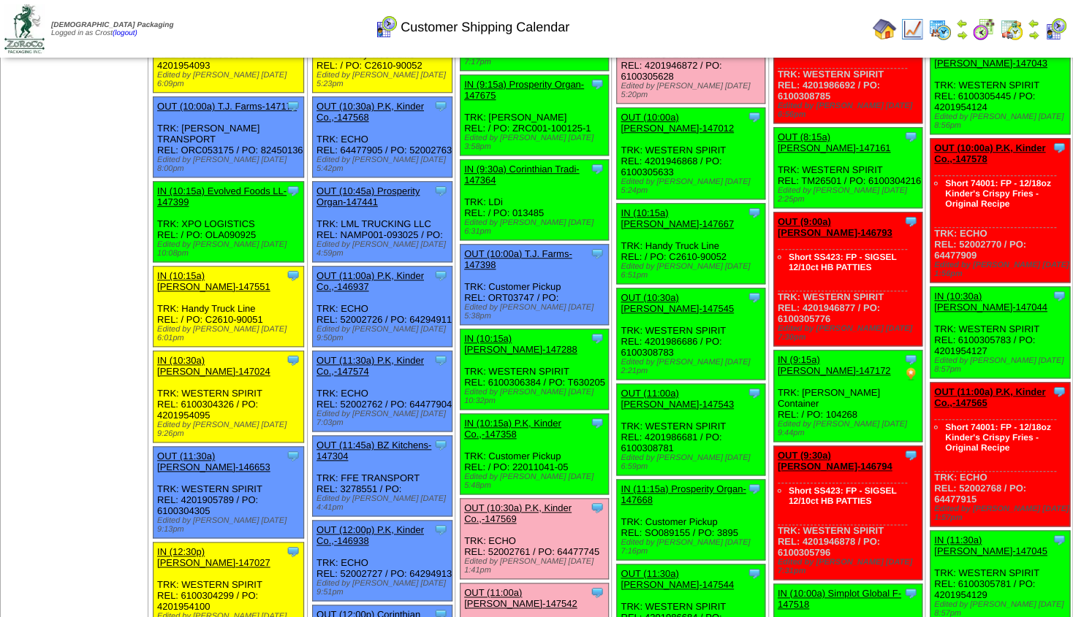
click at [600, 584] on div "Clone Item OUT (11:00a) Lamb-Weston-147542 Lamb-Weston ScheduleID: 147542 2203 …" at bounding box center [534, 629] width 148 height 91
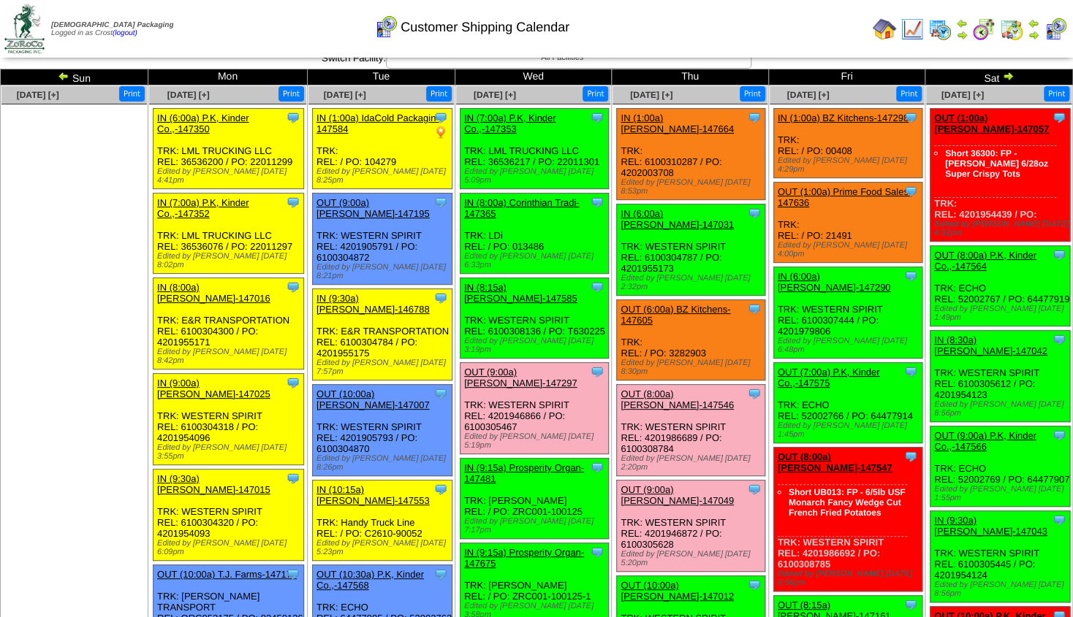
scroll to position [0, 0]
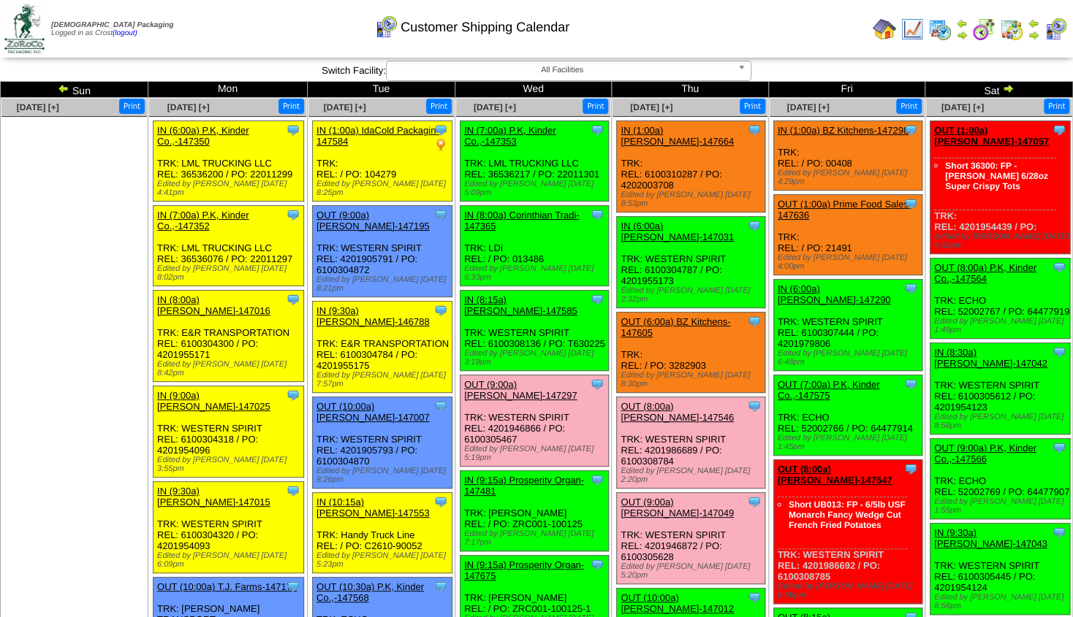
click at [1003, 86] on img at bounding box center [1008, 89] width 12 height 12
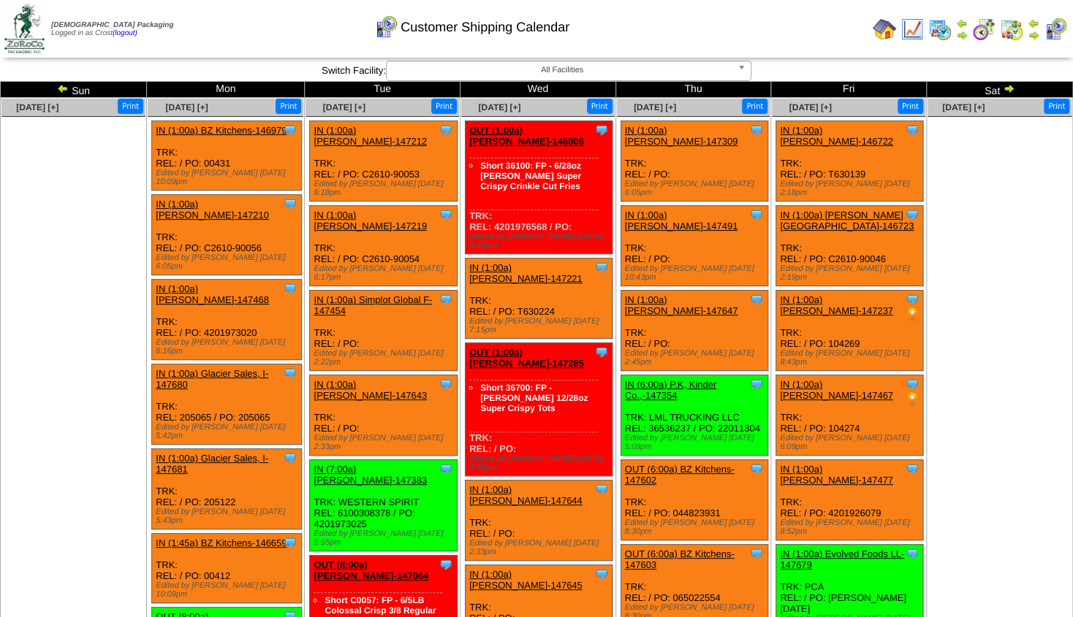
click at [1029, 29] on img at bounding box center [1033, 35] width 12 height 12
click at [67, 91] on img at bounding box center [63, 89] width 12 height 12
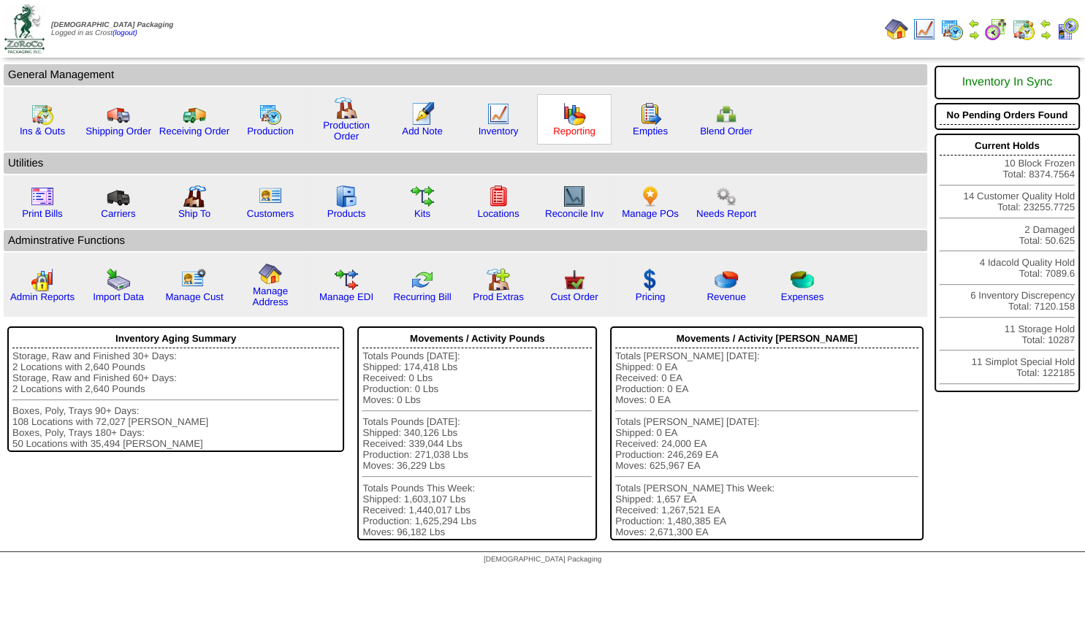
click at [564, 131] on link "Reporting" at bounding box center [574, 131] width 42 height 11
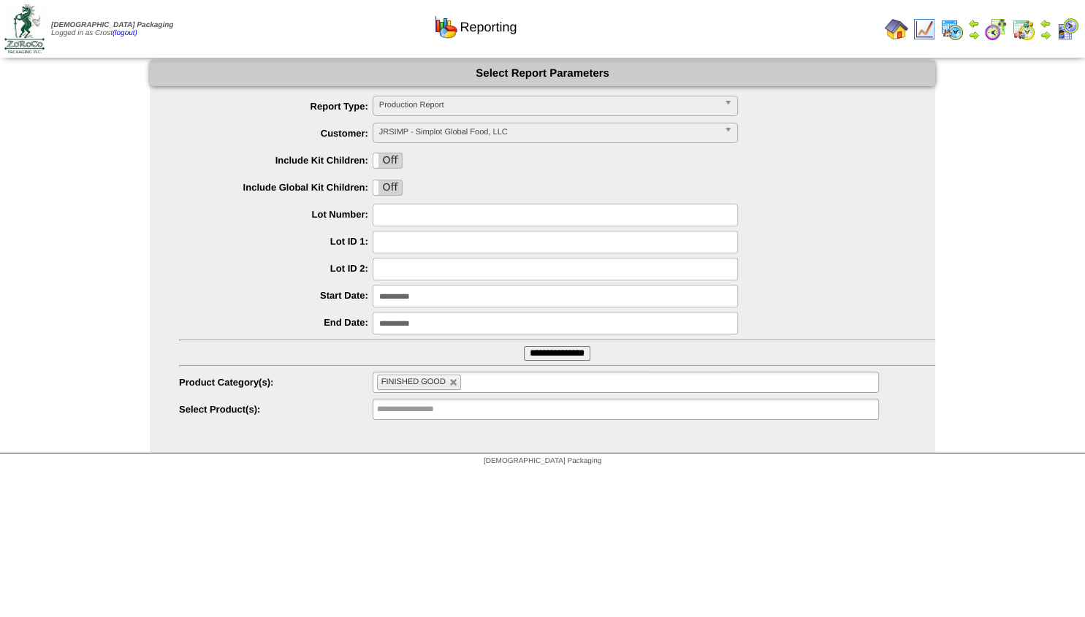
click at [411, 101] on span "Production Report" at bounding box center [548, 105] width 339 height 18
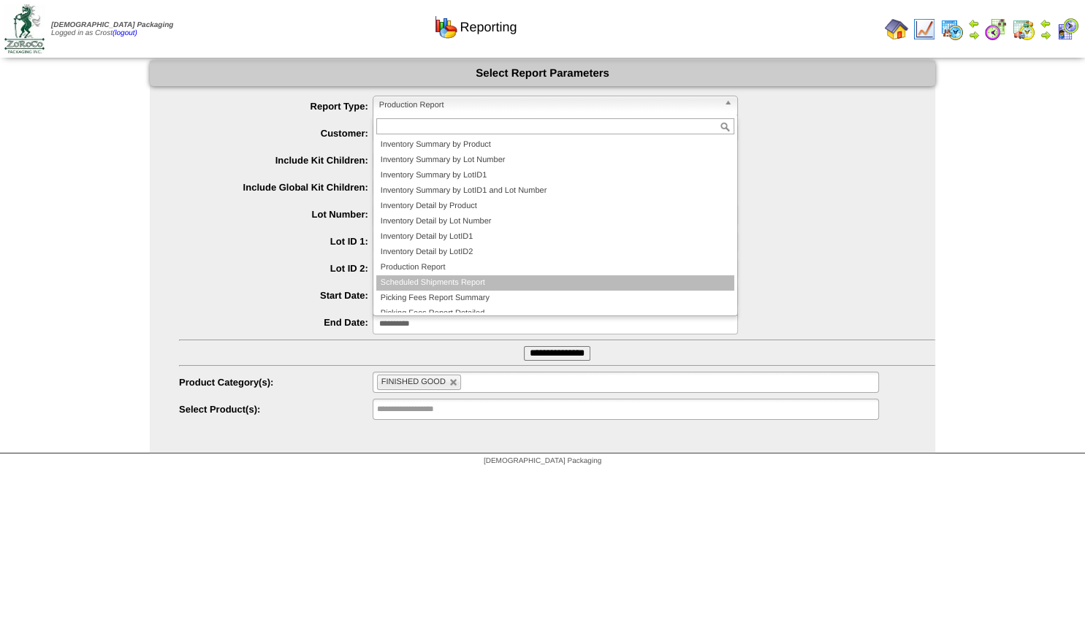
click at [418, 281] on li "Scheduled Shipments Report" at bounding box center [555, 282] width 358 height 15
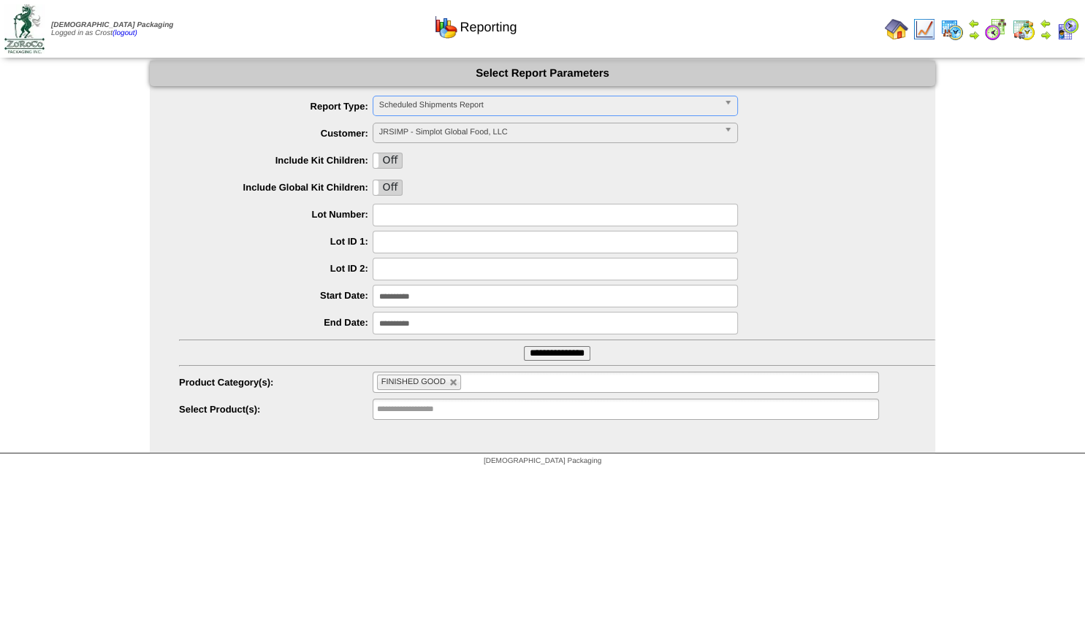
click at [419, 126] on span "JRSIMP - Simplot Global Food, LLC" at bounding box center [548, 132] width 339 height 18
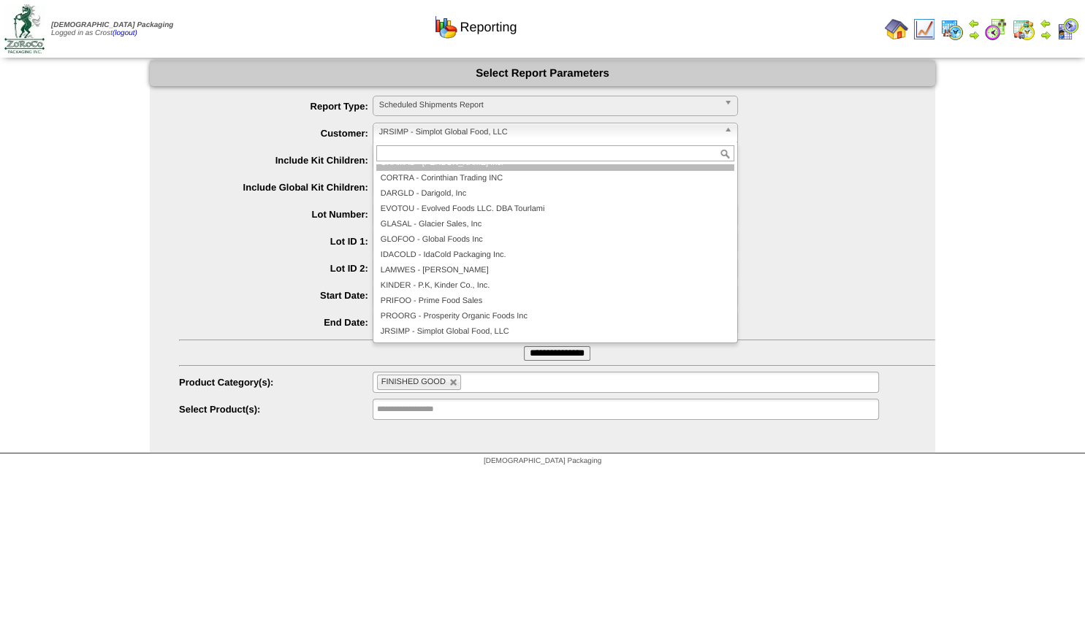
scroll to position [92, 0]
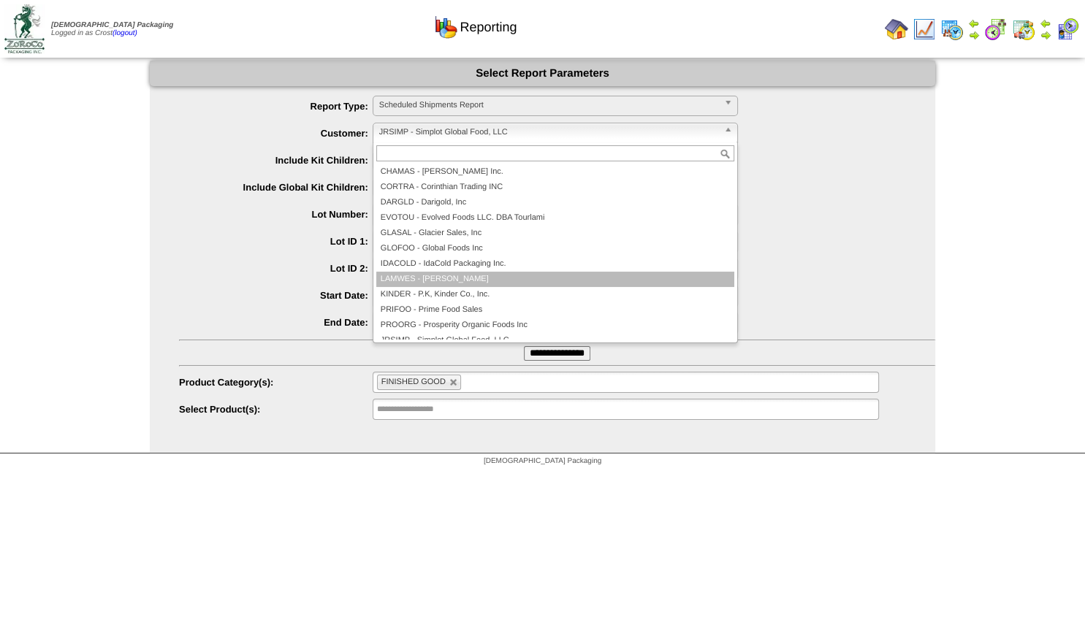
click at [434, 283] on li "LAMWES - Lamb-Weston" at bounding box center [555, 279] width 358 height 15
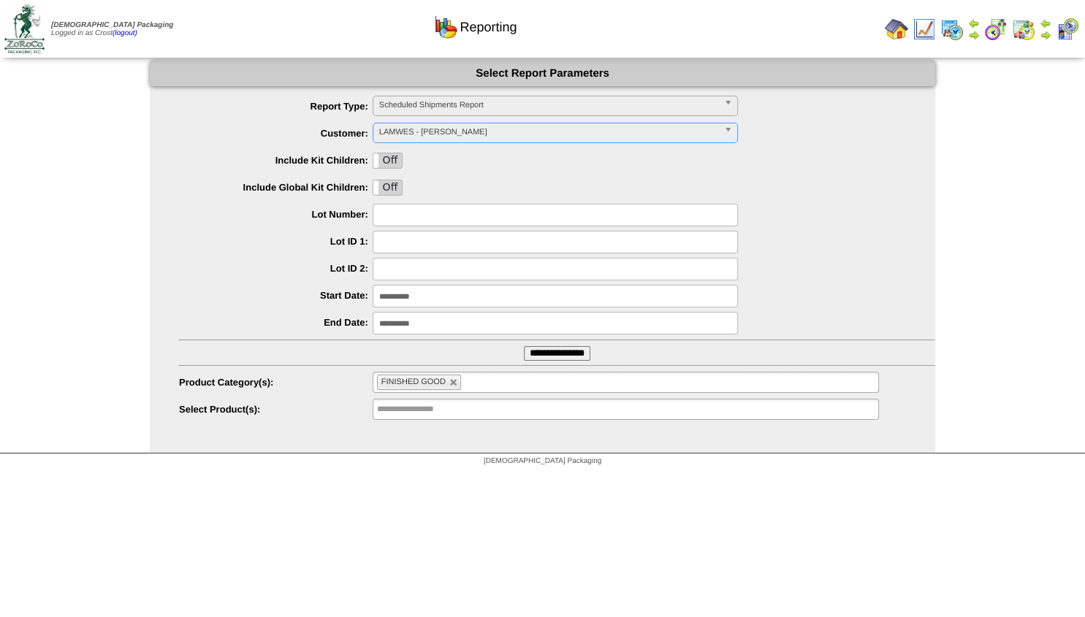
click at [424, 298] on input "**********" at bounding box center [555, 296] width 365 height 23
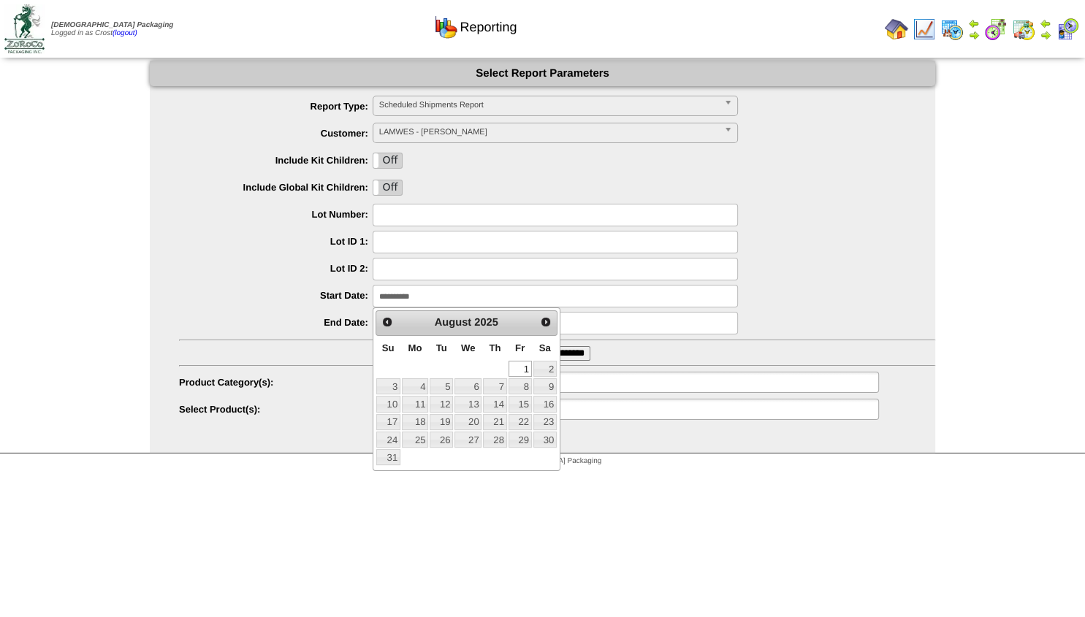
click at [303, 295] on label "Start Date:" at bounding box center [276, 295] width 194 height 11
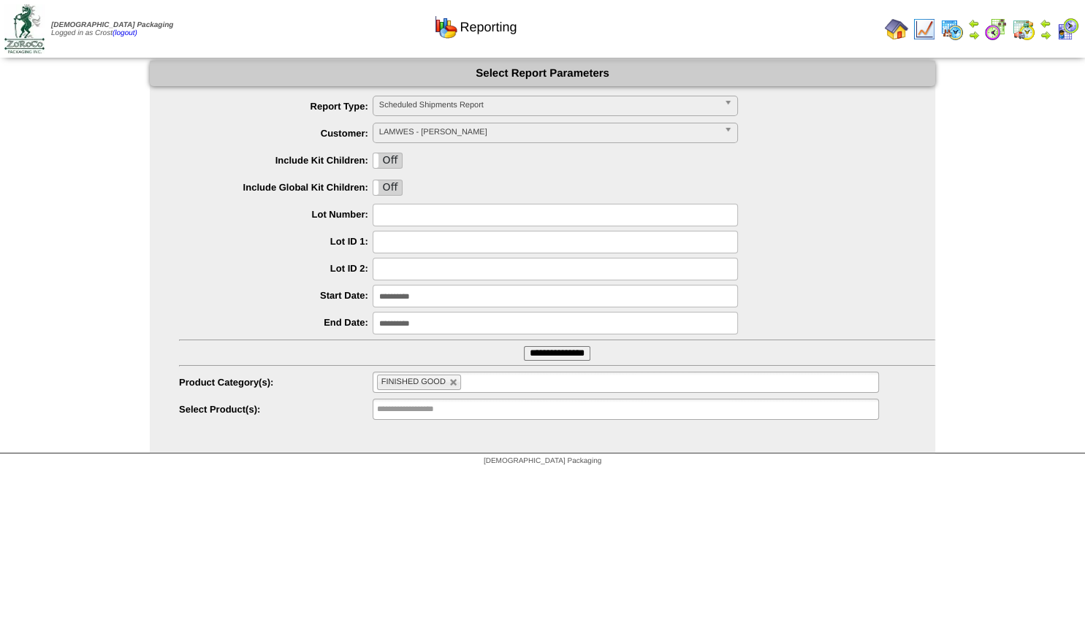
click at [424, 325] on input "**********" at bounding box center [555, 323] width 365 height 23
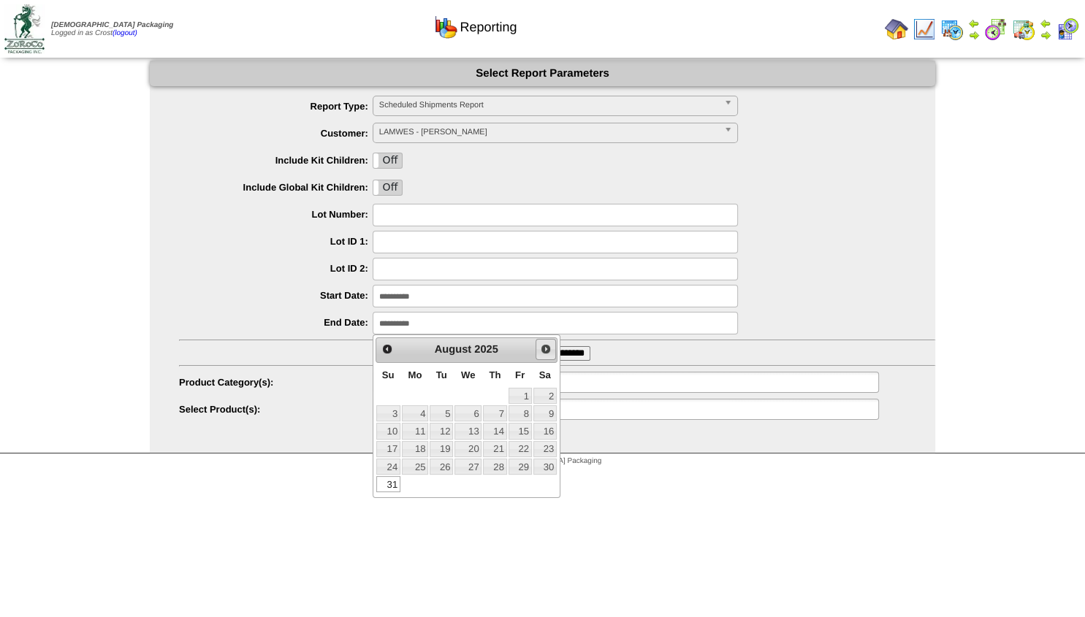
click at [550, 351] on span "Next" at bounding box center [546, 349] width 12 height 12
click at [549, 351] on span "Next" at bounding box center [546, 349] width 12 height 12
click at [525, 414] on link "10" at bounding box center [520, 414] width 23 height 16
type input "**********"
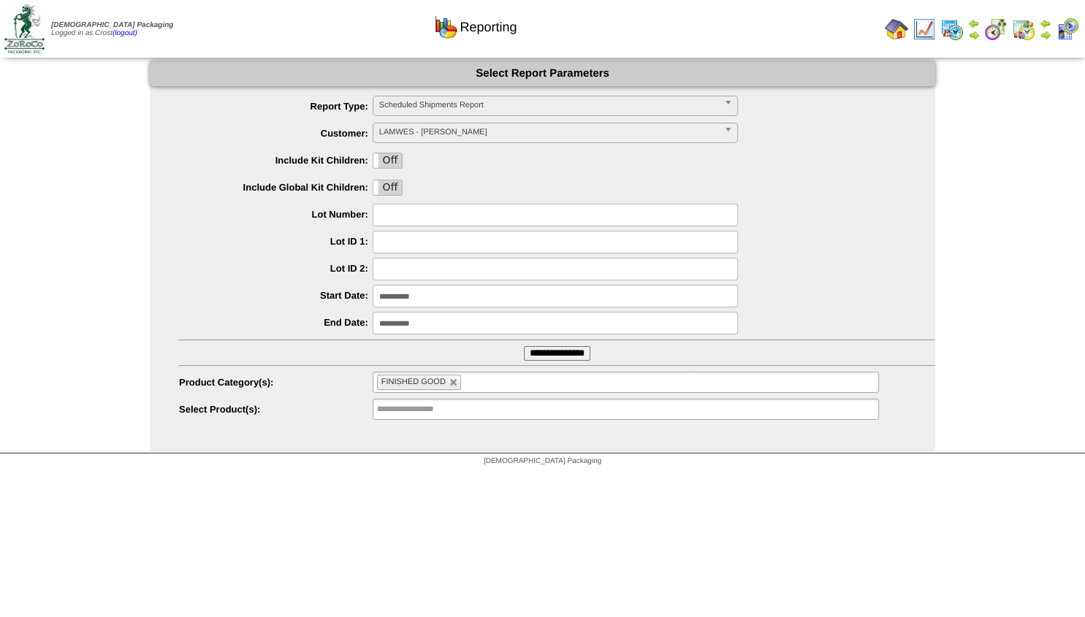
click at [551, 353] on input "**********" at bounding box center [557, 353] width 66 height 15
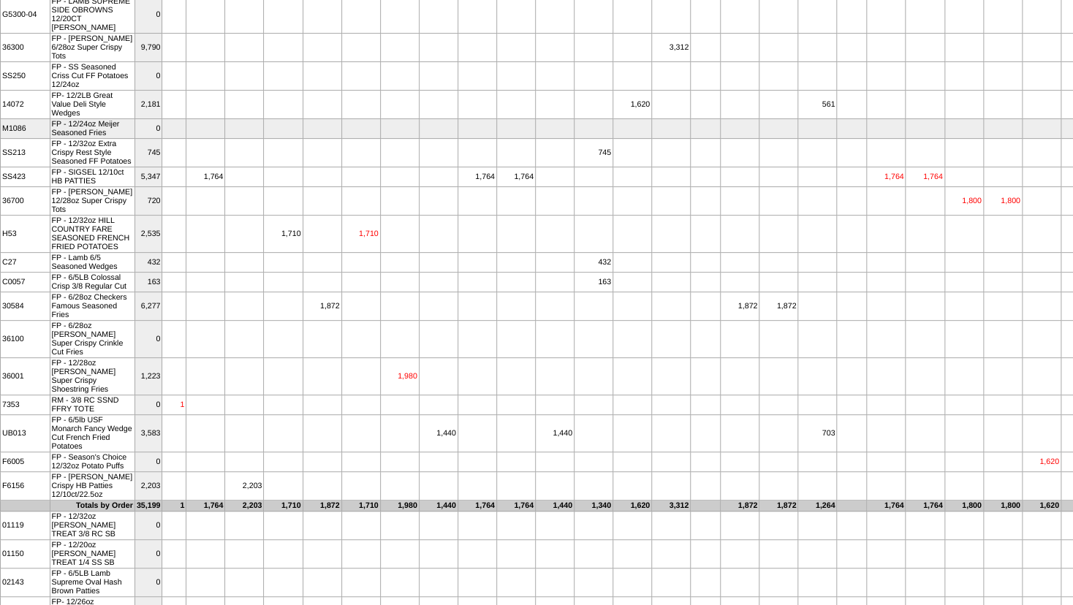
scroll to position [79, 0]
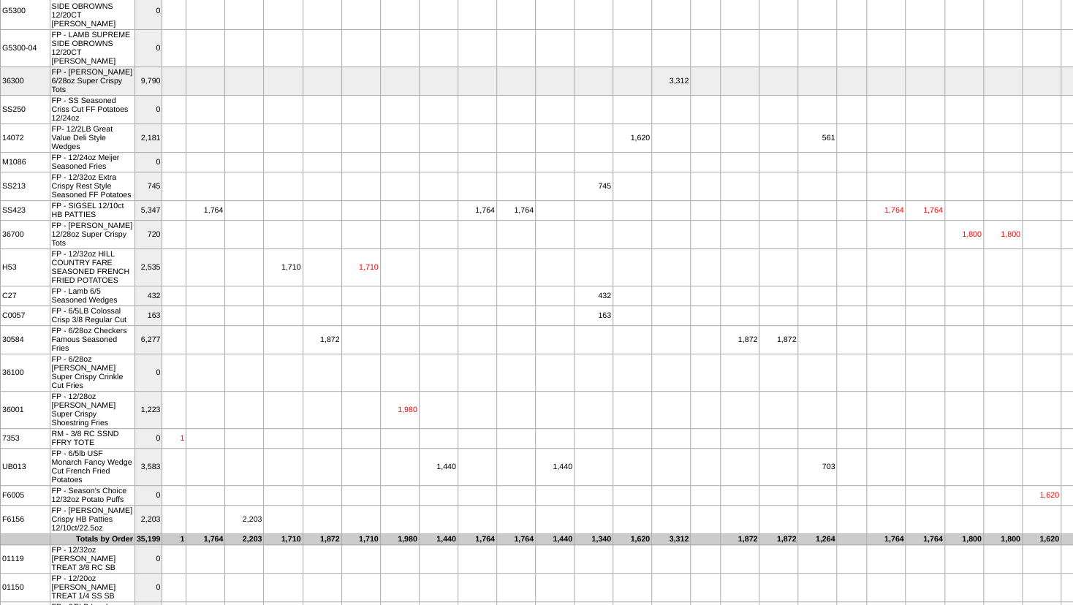
drag, startPoint x: 121, startPoint y: 105, endPoint x: 147, endPoint y: 103, distance: 25.7
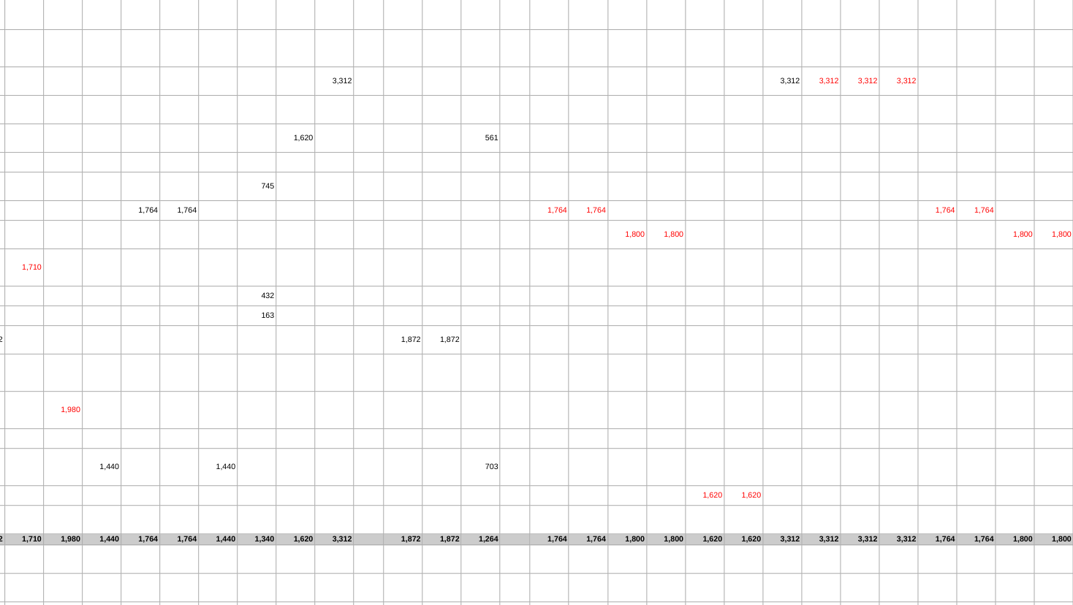
scroll to position [0, 337]
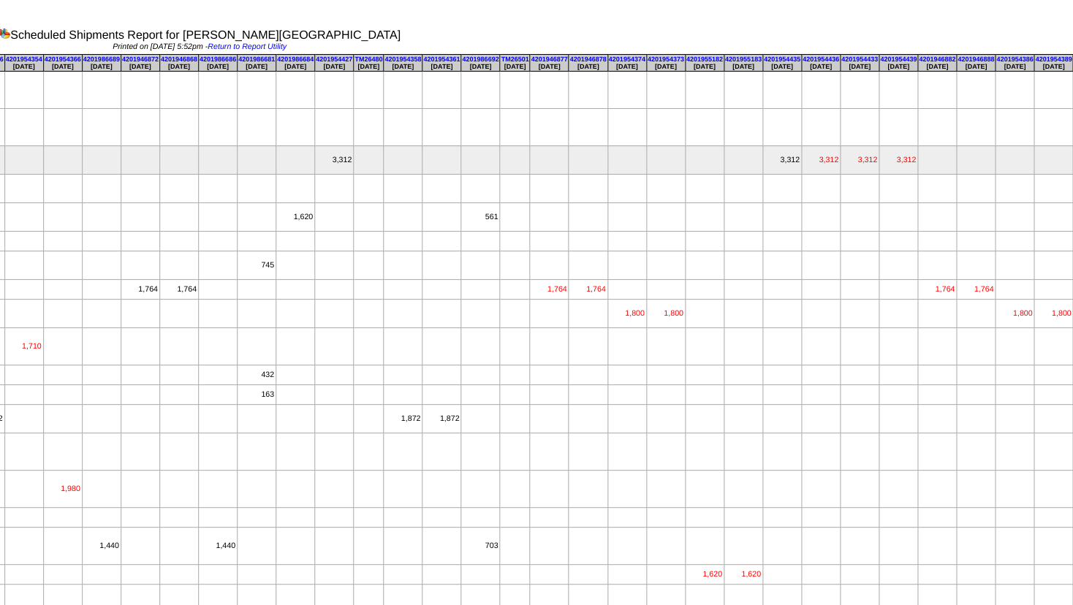
drag, startPoint x: 314, startPoint y: 189, endPoint x: 331, endPoint y: 184, distance: 17.4
click at [331, 175] on td "3,312" at bounding box center [334, 160] width 39 height 28
drag, startPoint x: 761, startPoint y: 184, endPoint x: 782, endPoint y: 181, distance: 20.7
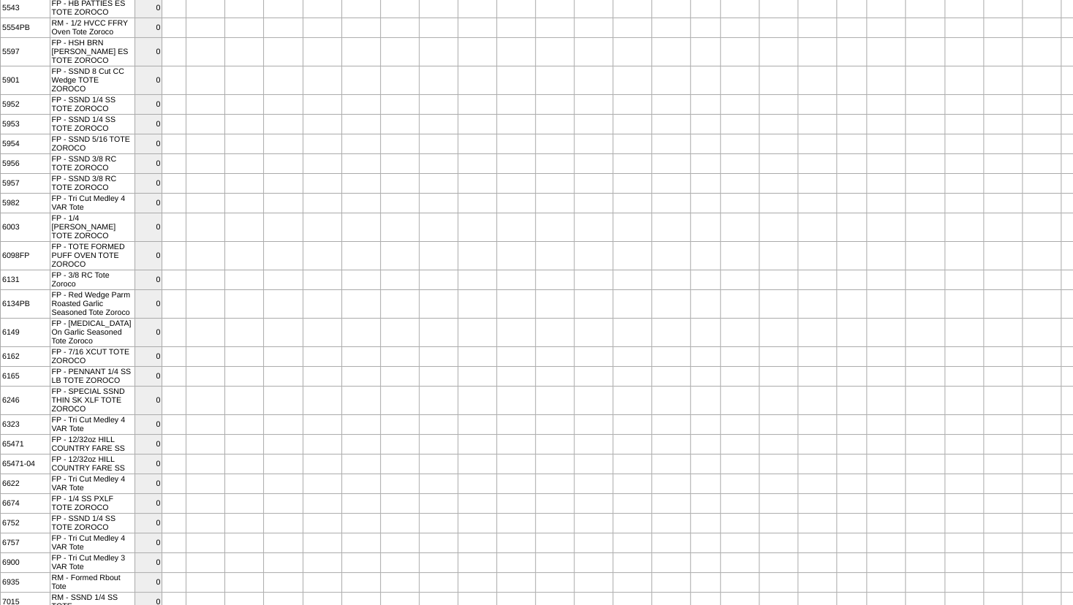
scroll to position [0, 0]
